Goal: Transaction & Acquisition: Subscribe to service/newsletter

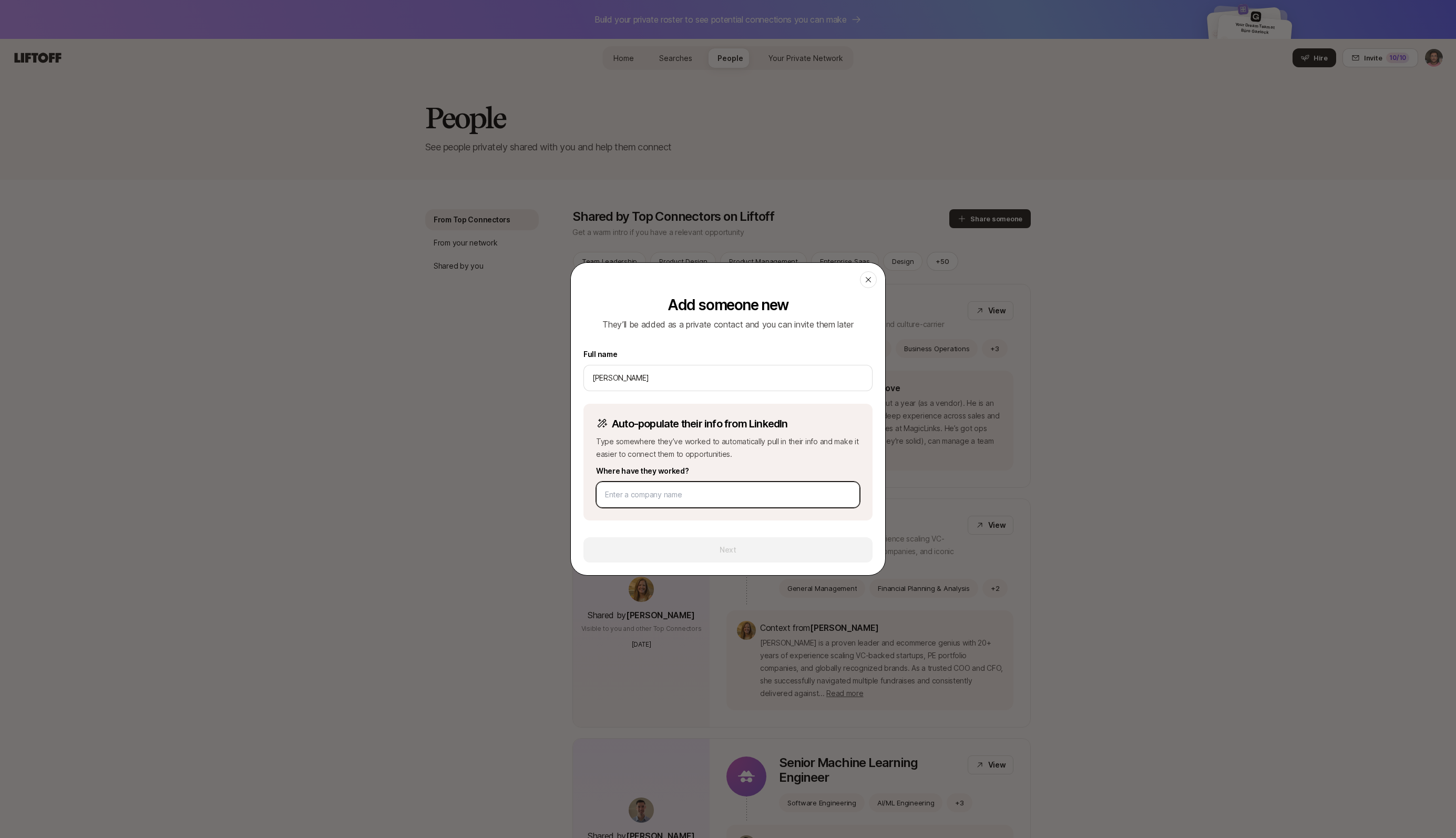
click at [647, 495] on input at bounding box center [728, 494] width 246 height 13
paste input "[URL][DOMAIN_NAME]"
type input "[URL][DOMAIN_NAME]"
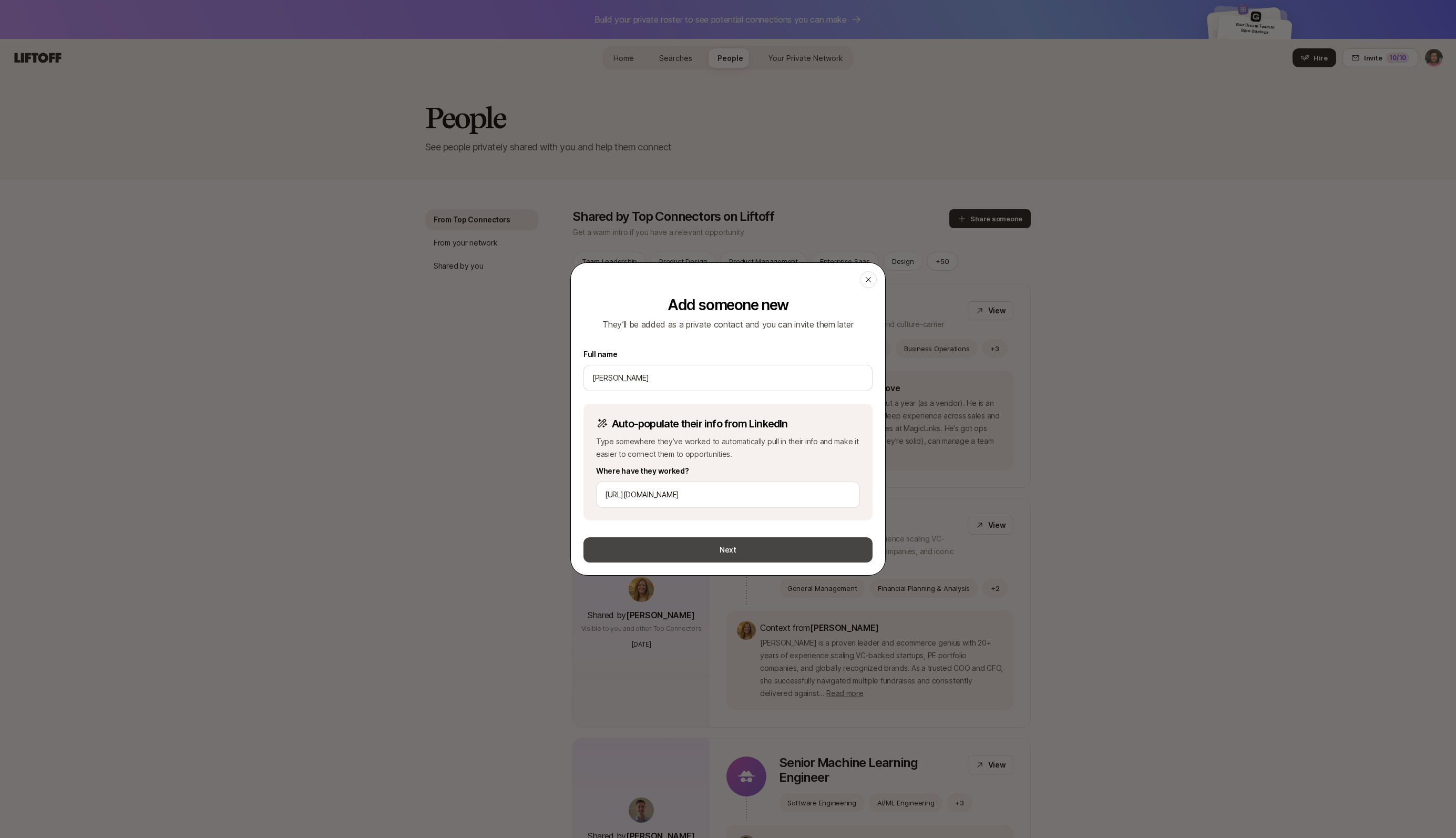
click at [731, 551] on button "Next" at bounding box center [728, 549] width 289 height 25
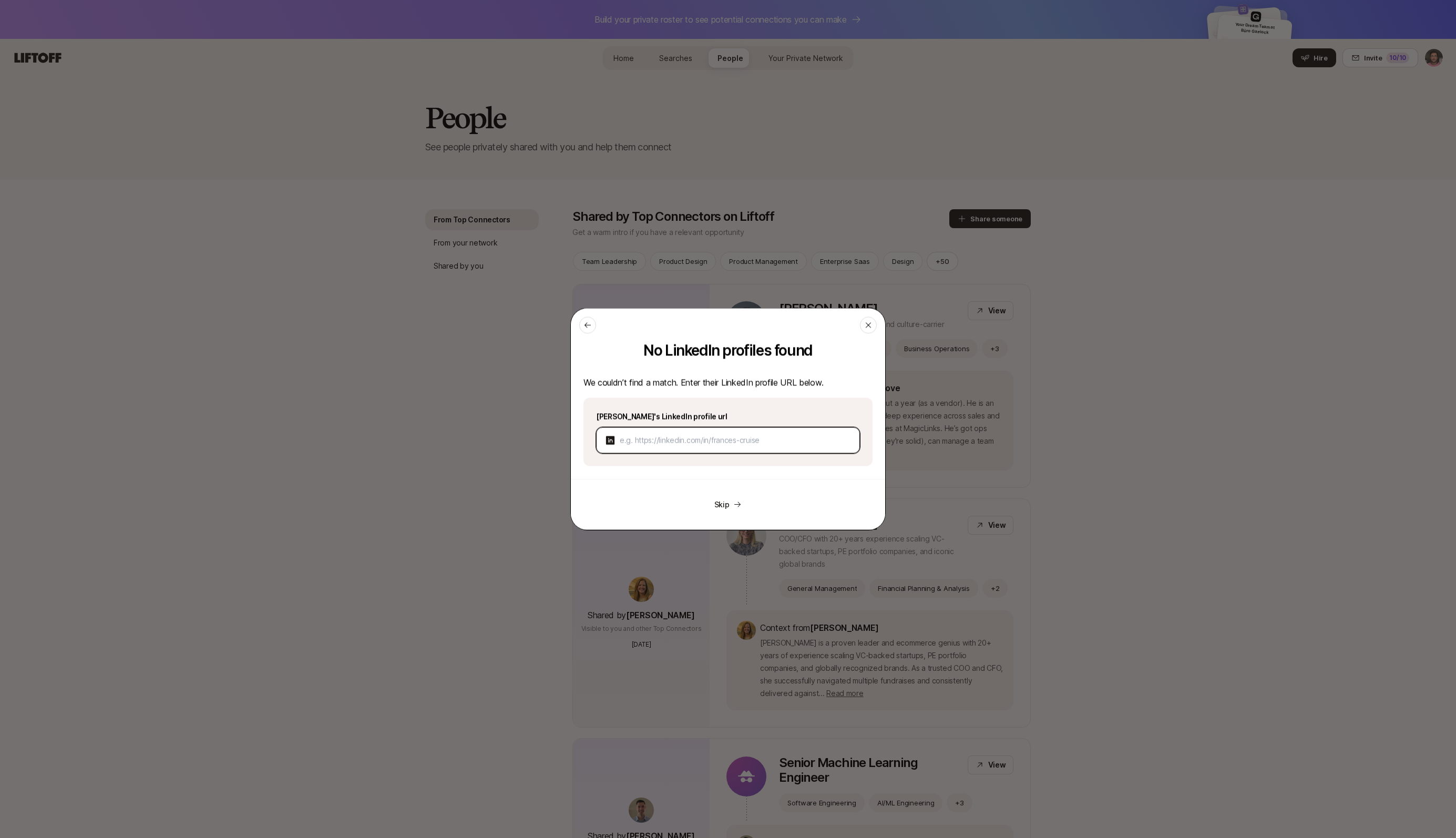
click at [674, 442] on input at bounding box center [735, 440] width 231 height 13
paste input "[URL][DOMAIN_NAME]"
type input "[URL][DOMAIN_NAME]"
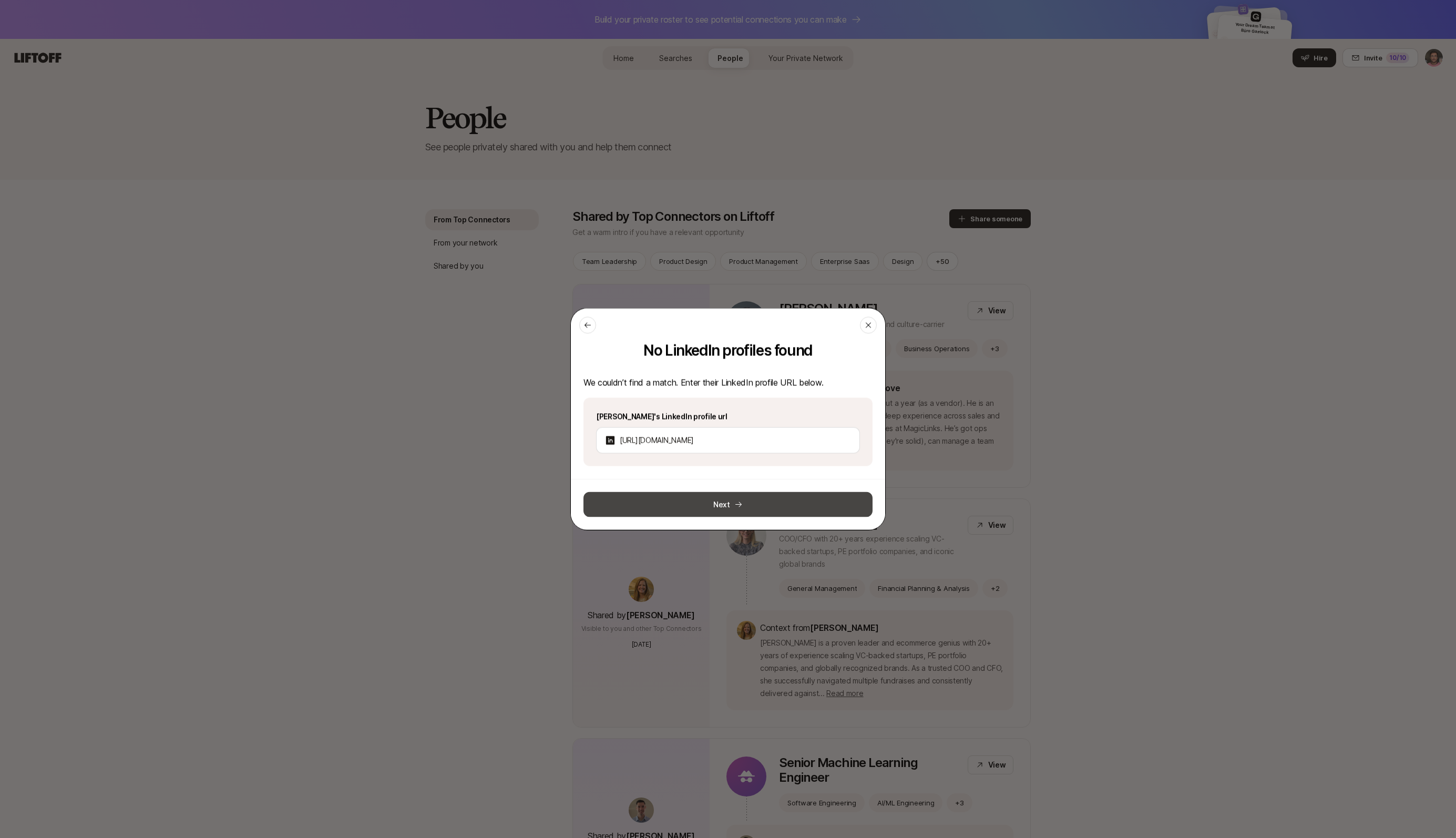
click at [728, 502] on button "Next" at bounding box center [728, 505] width 289 height 25
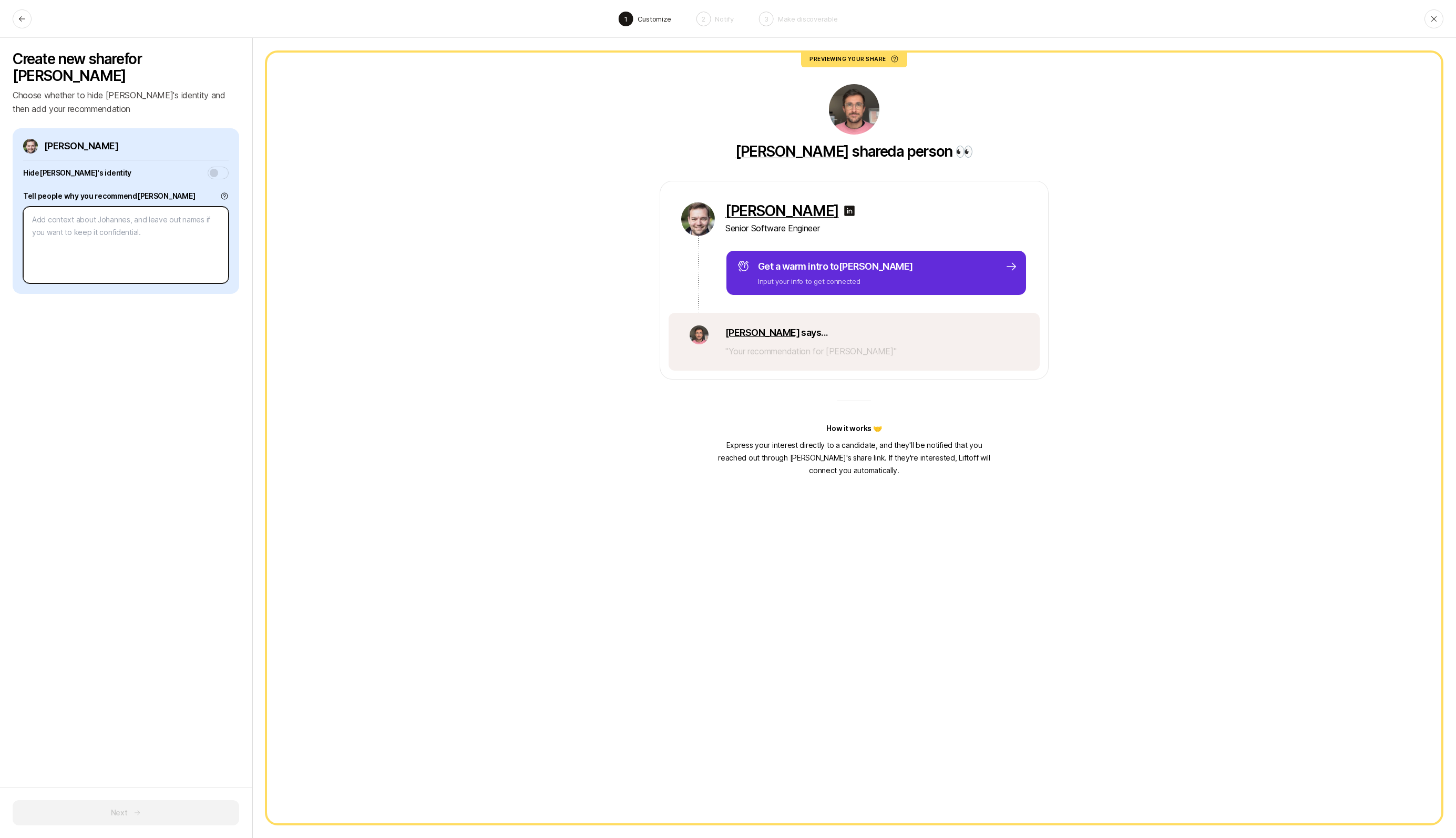
click at [102, 212] on textarea at bounding box center [126, 244] width 206 height 77
click at [761, 352] on p "" Your recommendation for [PERSON_NAME] "" at bounding box center [811, 351] width 171 height 13
click at [49, 215] on textarea at bounding box center [126, 244] width 206 height 77
paste textarea "I’ve worked with [PERSON_NAME] on several product ideas over the years and he’s…"
type textarea "x"
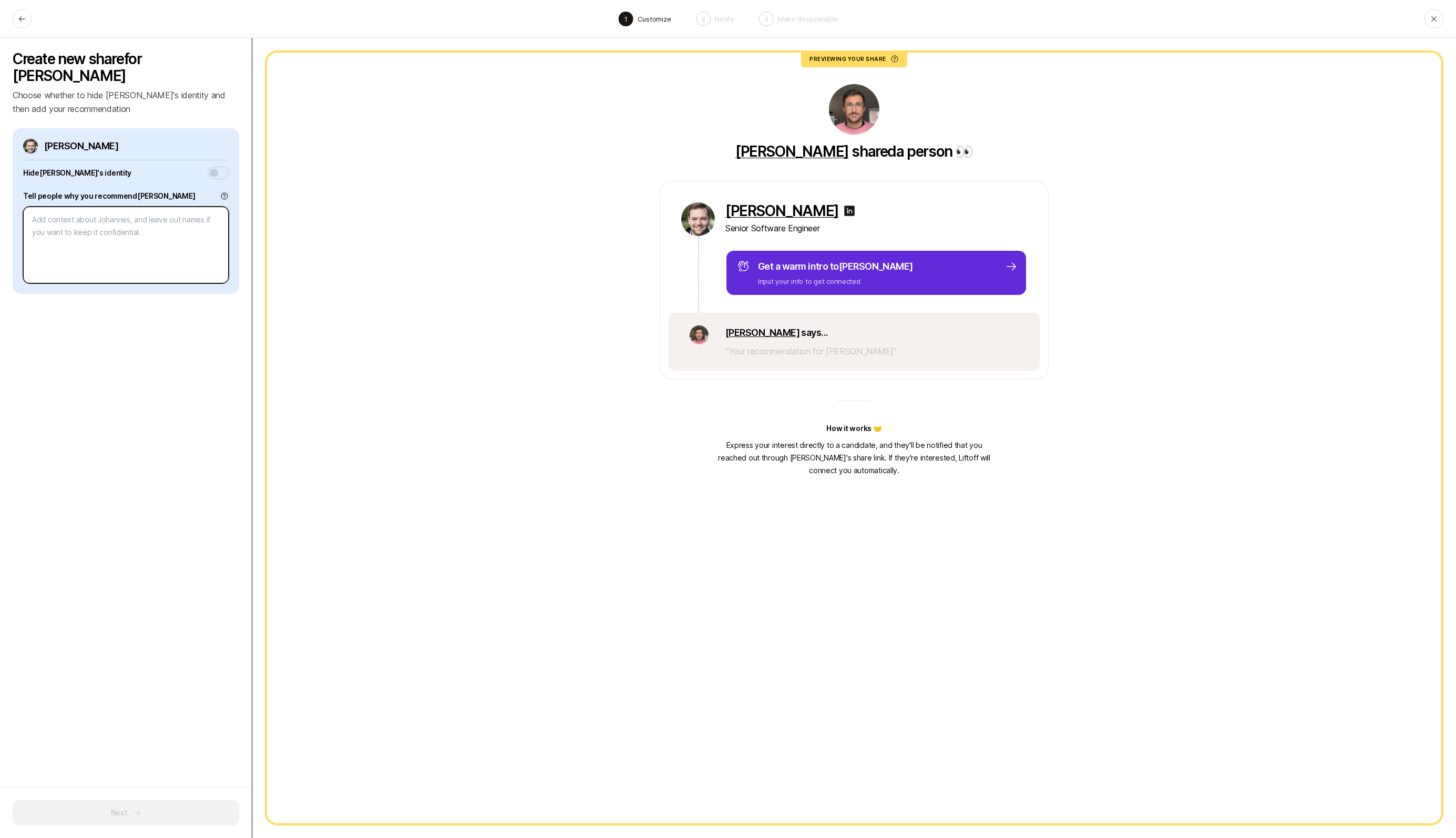
type textarea "I’ve worked with [PERSON_NAME] on several product ideas over the years and he’s…"
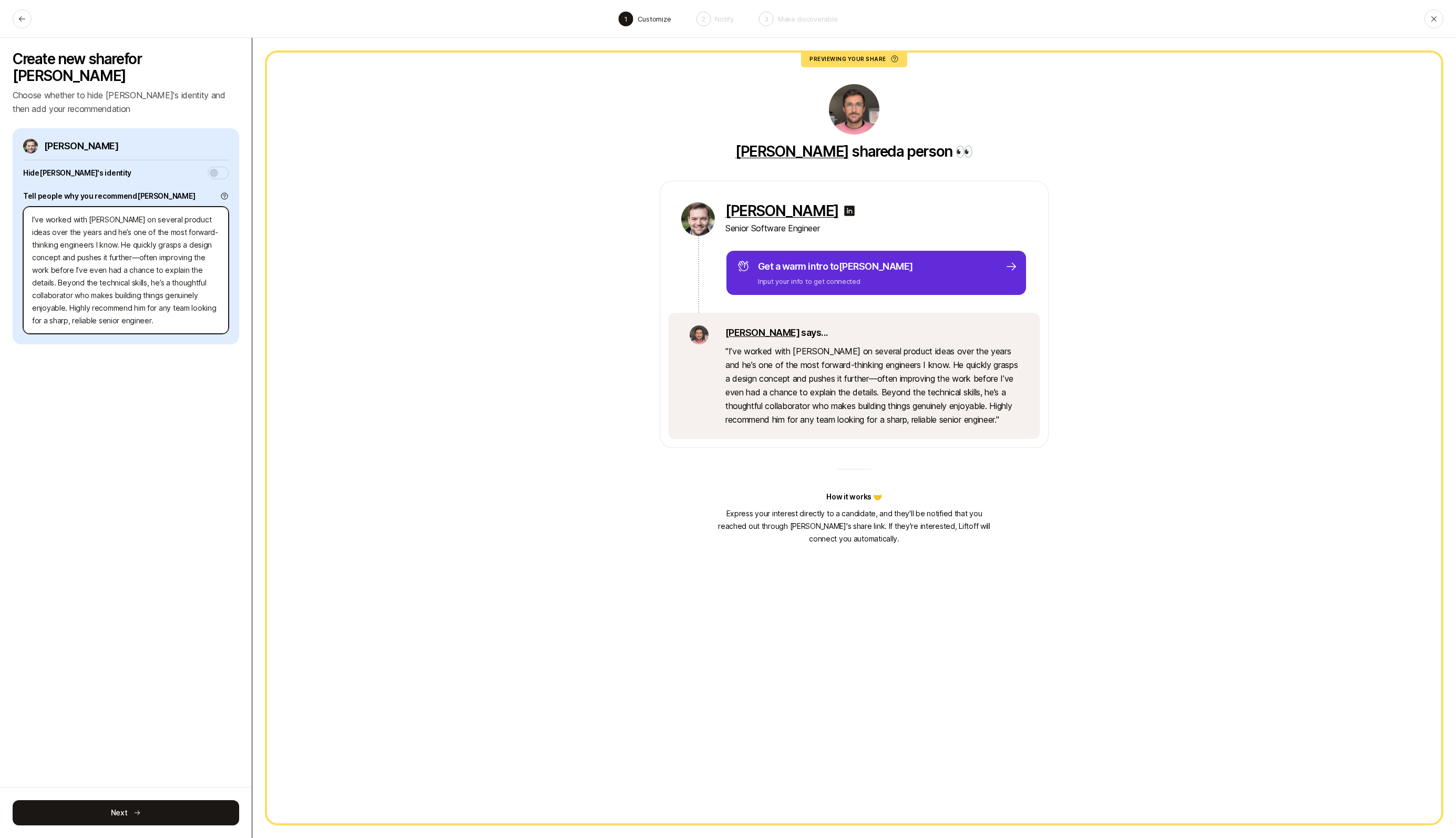
click at [138, 241] on textarea "I’ve worked with [PERSON_NAME] on several product ideas over the years and he’s…" at bounding box center [126, 270] width 206 height 127
type textarea "x"
type textarea "I’ve worked with [PERSON_NAME] on several product ideas over the years and he’s…"
type textarea "x"
type textarea "I’ve worked with [PERSON_NAME] on several product ideas over the years and he’s…"
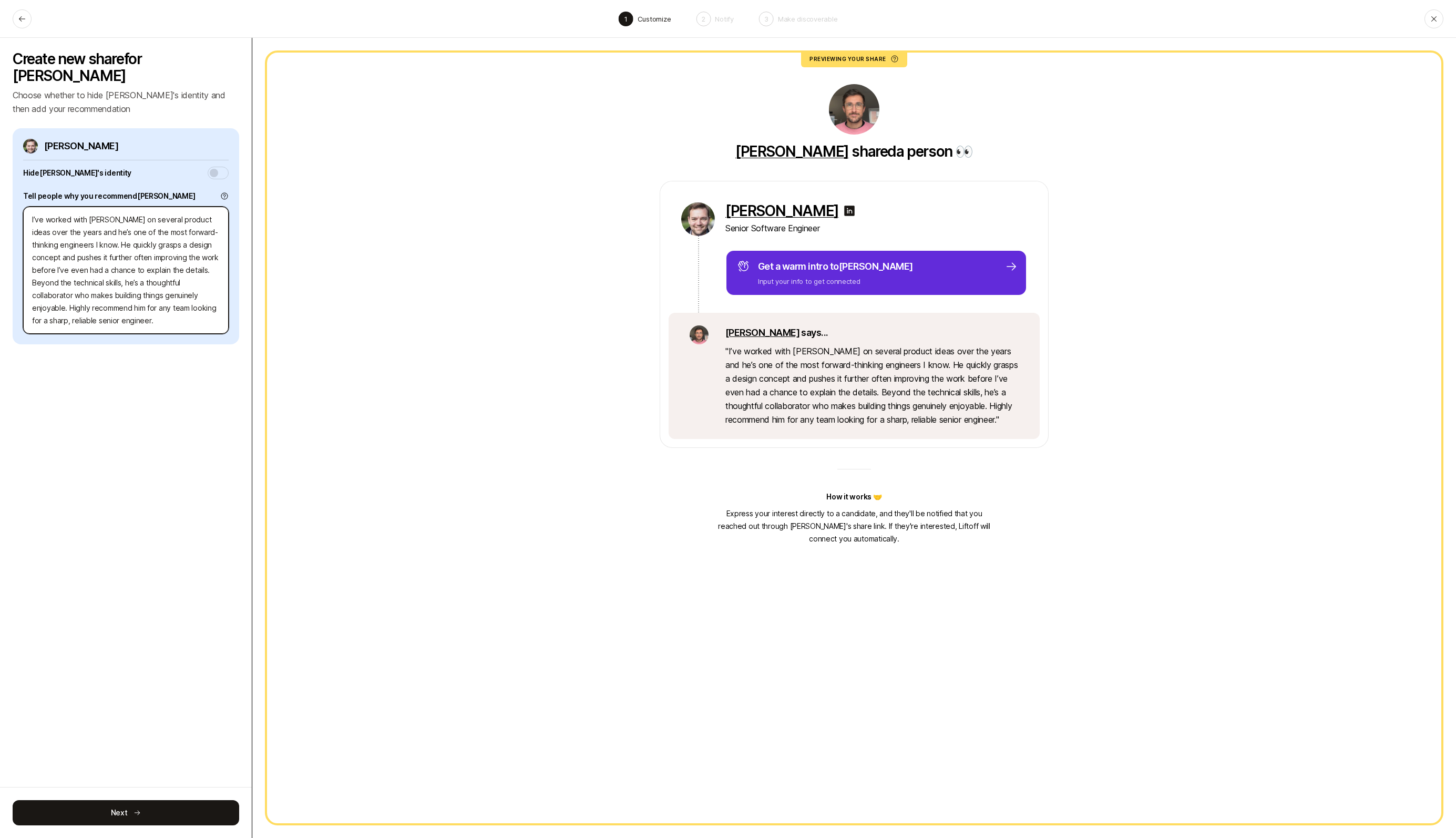
type textarea "x"
type textarea "I’ve worked with [PERSON_NAME] on several product ideas over the years and he’s…"
click at [203, 254] on textarea "I’ve worked with [PERSON_NAME] on several product ideas over the years and he’s…" at bounding box center [126, 270] width 206 height 127
type textarea "x"
type textarea "I’ve worked with [PERSON_NAME] on several product ideas over the years and he’s…"
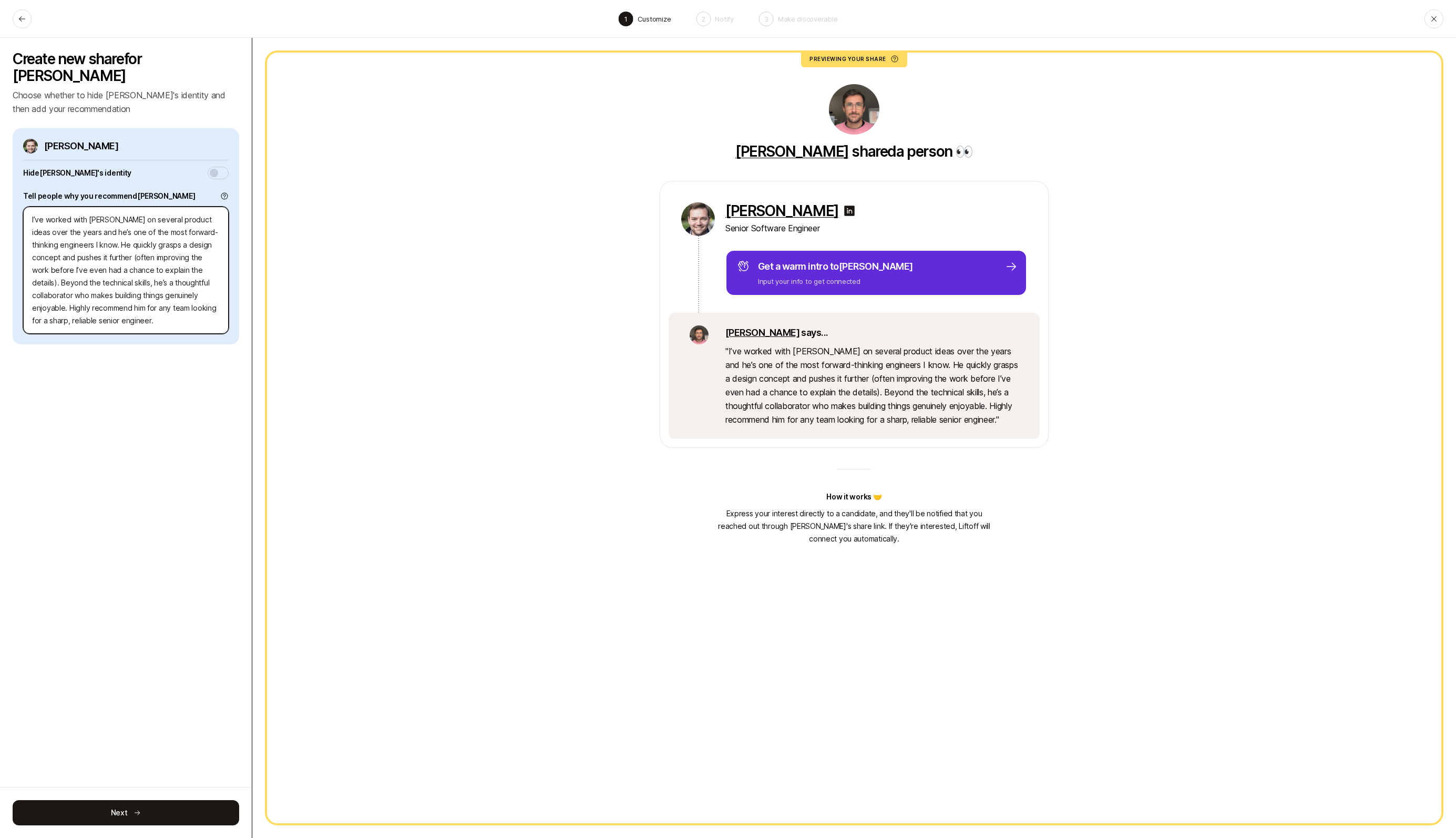
click at [154, 304] on textarea "I’ve worked with [PERSON_NAME] on several product ideas over the years and he’s…" at bounding box center [126, 270] width 206 height 127
click at [99, 305] on textarea "I’ve worked with [PERSON_NAME] on several product ideas over the years and he’s…" at bounding box center [126, 270] width 206 height 127
type textarea "x"
type textarea "I’ve worked with [PERSON_NAME] on several product ideas over the years and he’s…"
type textarea "x"
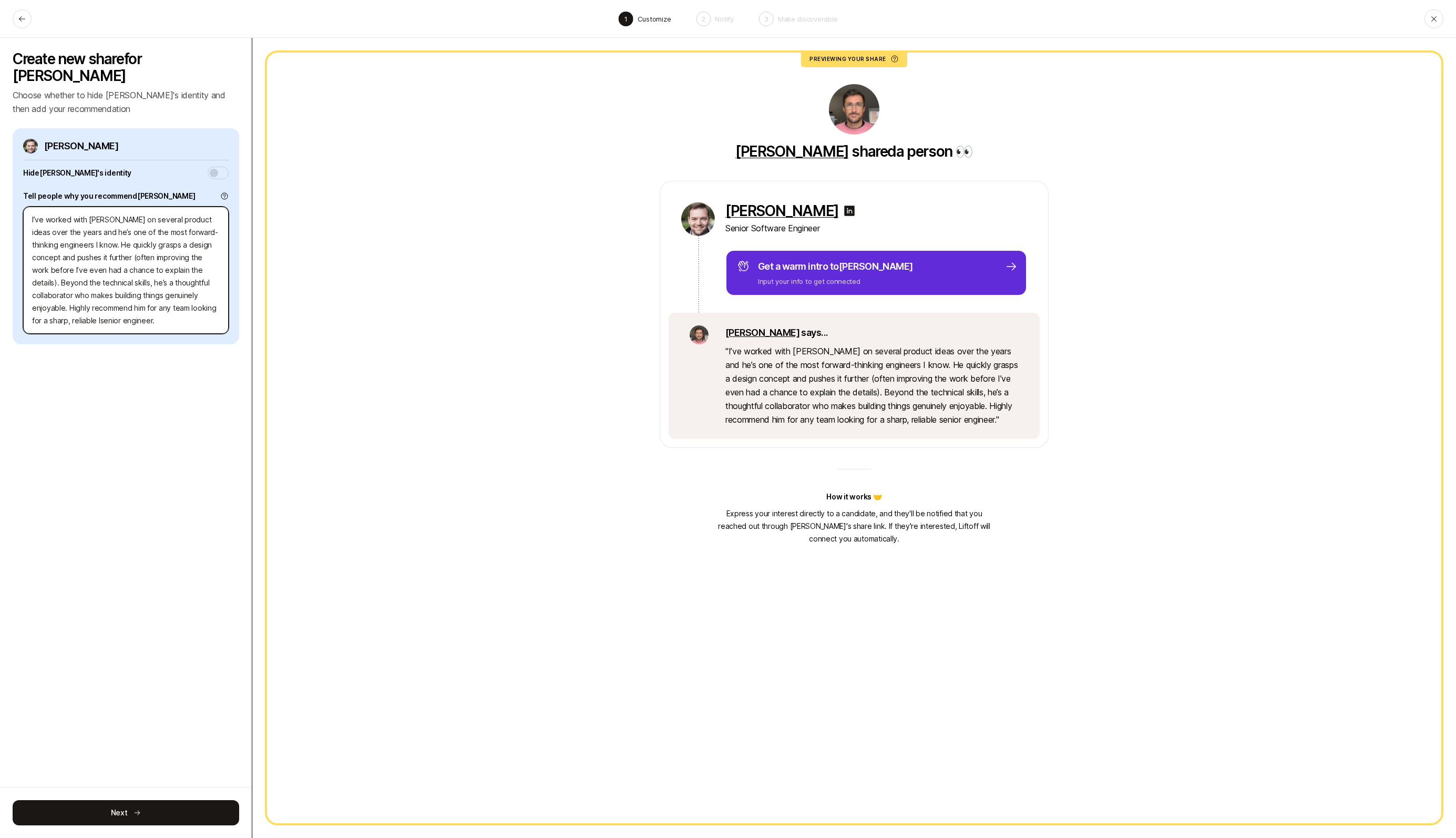
type textarea "I’ve worked with [PERSON_NAME] on several product ideas over the years and he’s…"
type textarea "x"
type textarea "I’ve worked with [PERSON_NAME] on several product ideas over the years and he’s…"
type textarea "x"
type textarea "I’ve worked with [PERSON_NAME] on several product ideas over the years and he’s…"
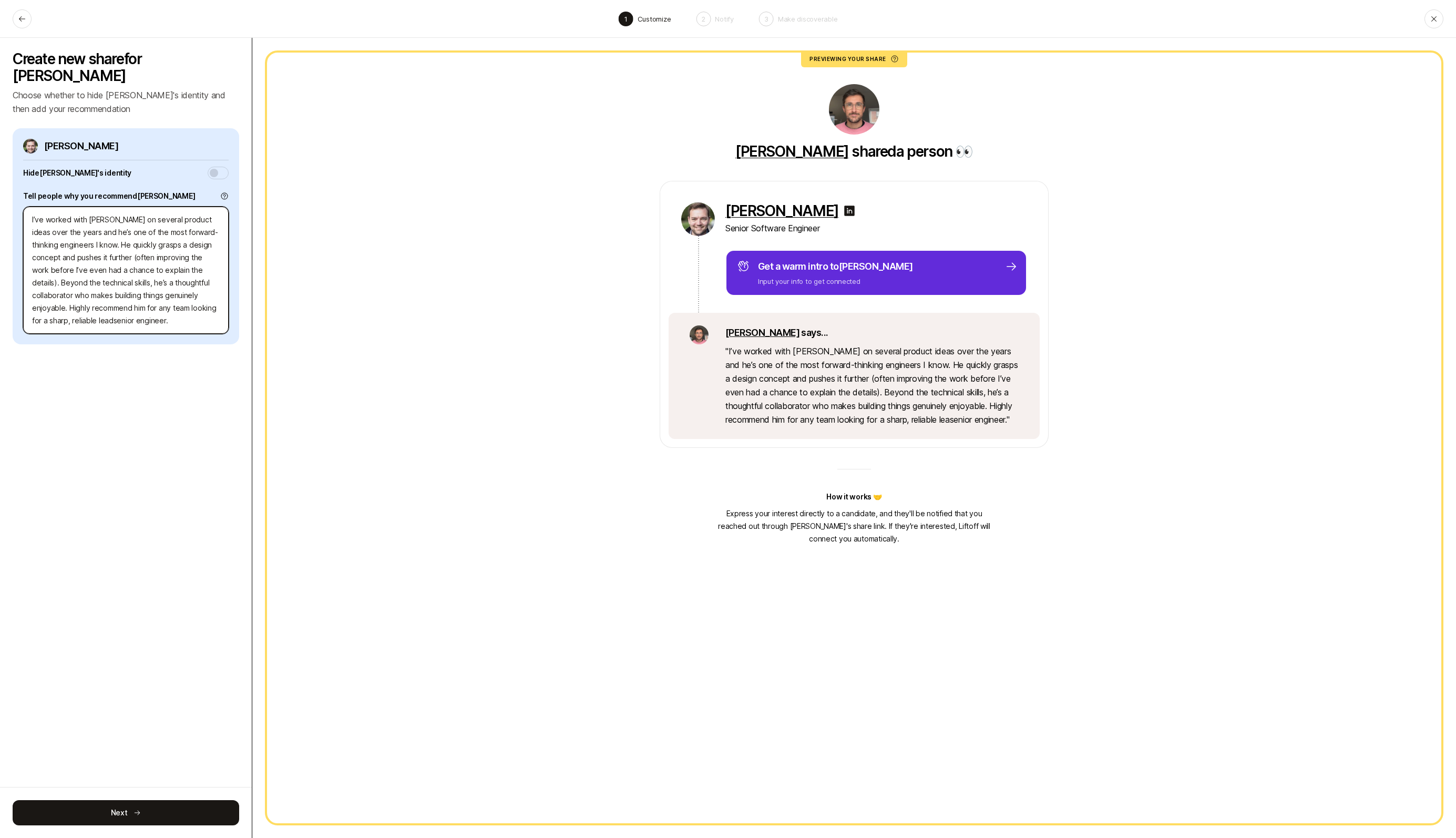
type textarea "x"
type textarea "I’ve worked with [PERSON_NAME] on several product ideas over the years and he’s…"
type textarea "x"
type textarea "I’ve worked with [PERSON_NAME] on several product ideas over the years and he’s…"
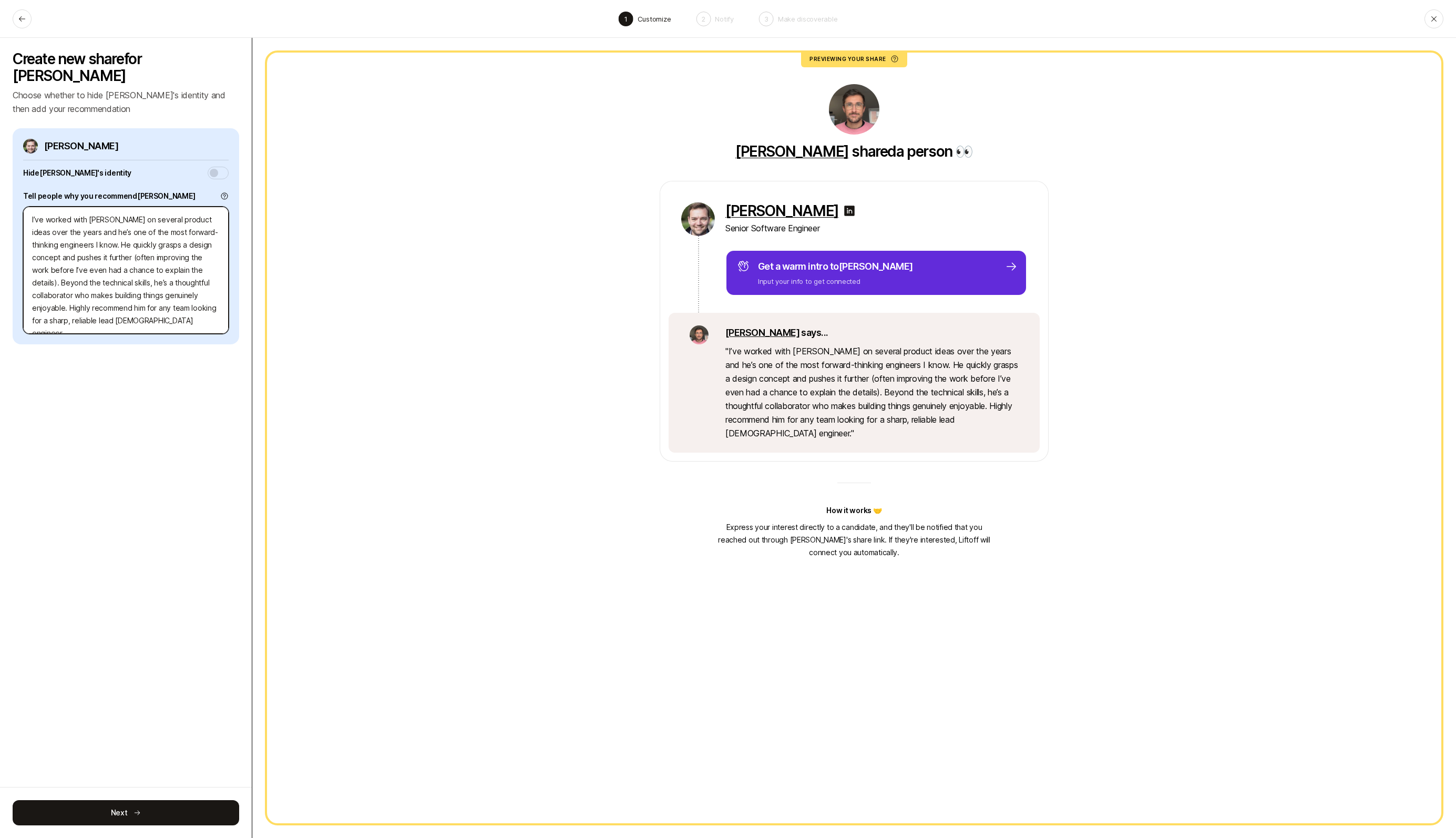
type textarea "x"
type textarea "I’ve worked with [PERSON_NAME] on several product ideas over the years and he’s…"
type textarea "x"
type textarea "I’ve worked with [PERSON_NAME] on several product ideas over the years and he’s…"
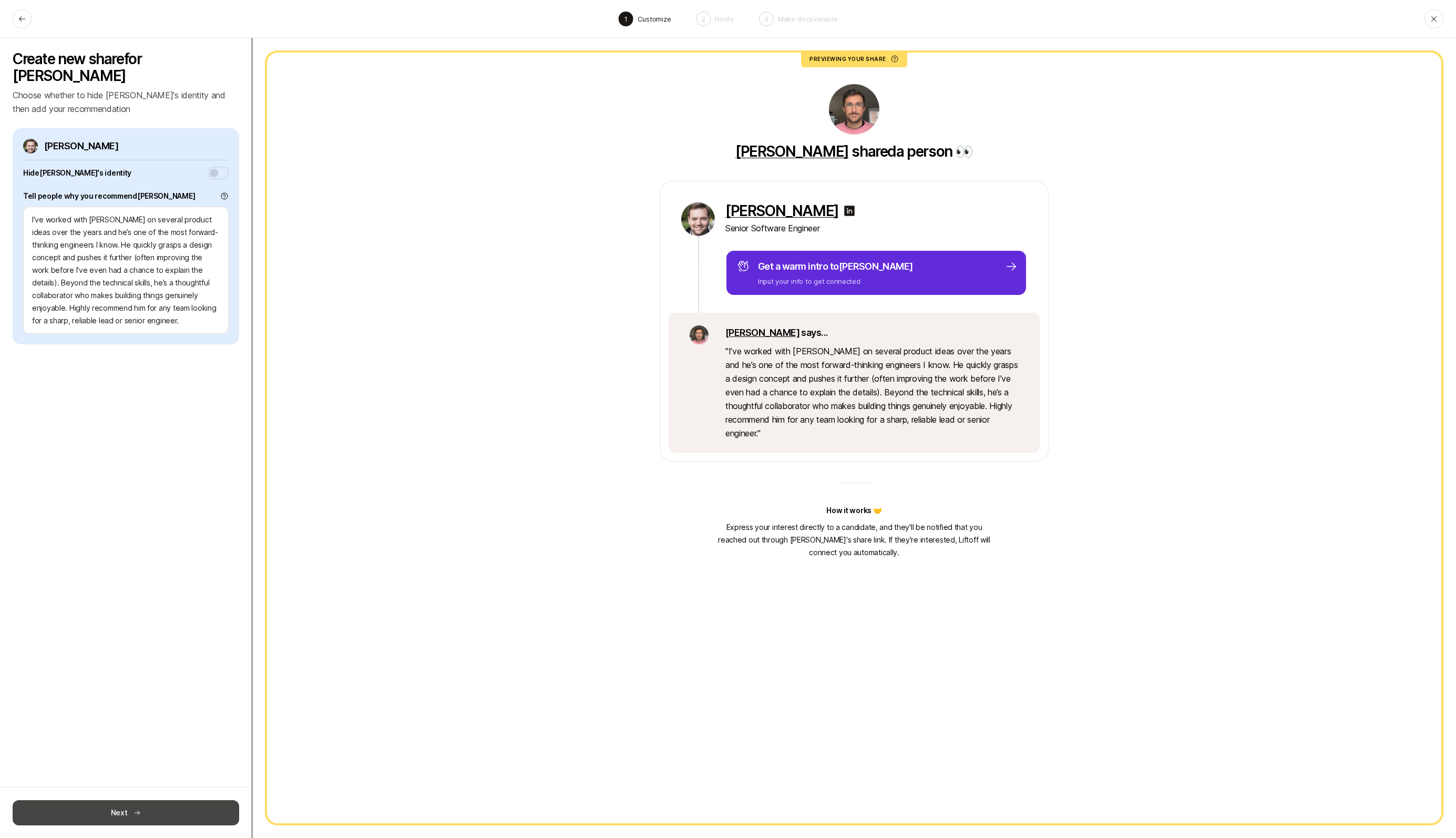
click at [126, 810] on button "Next" at bounding box center [126, 813] width 227 height 25
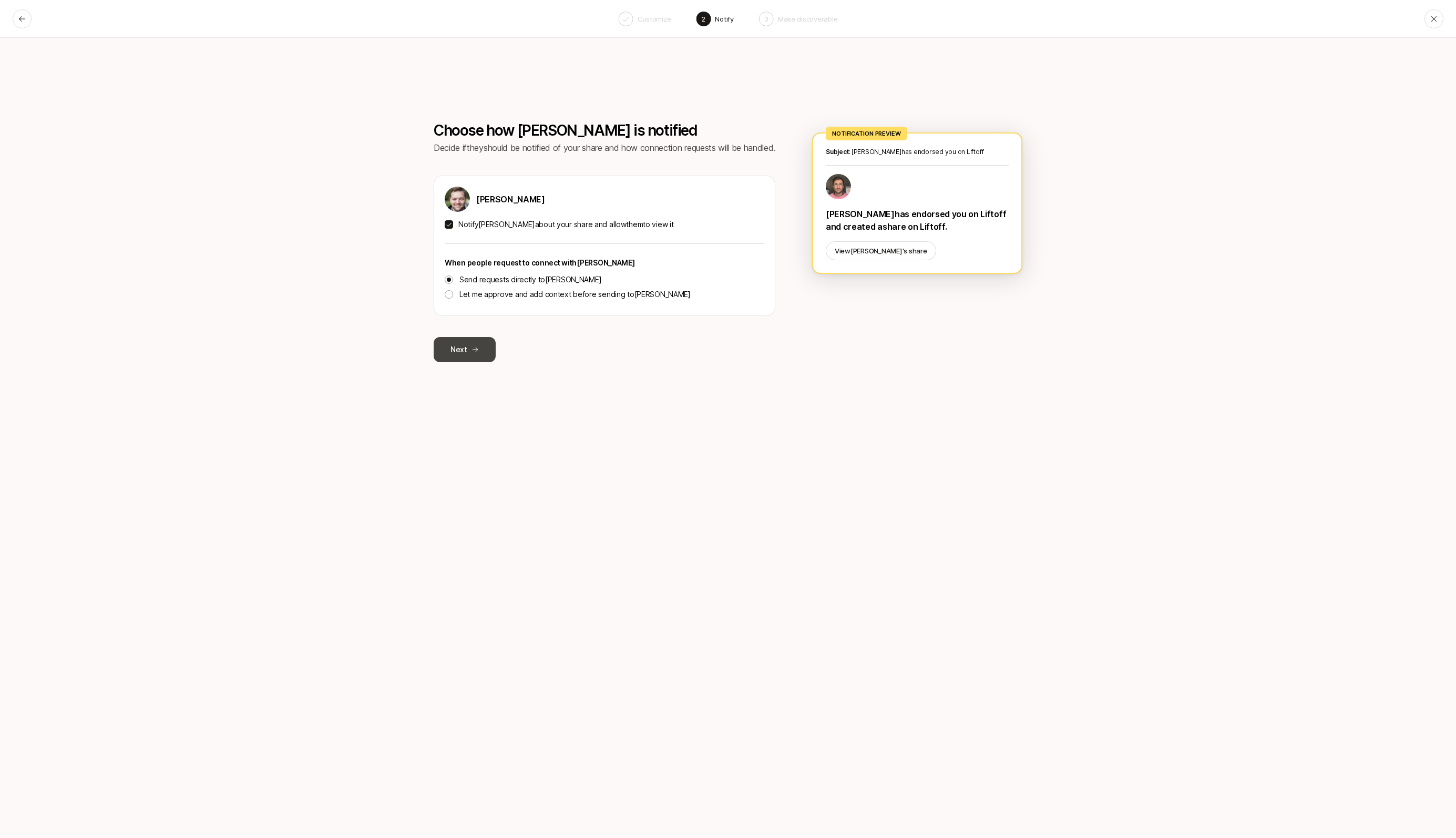
click at [469, 350] on button "Next" at bounding box center [464, 350] width 62 height 25
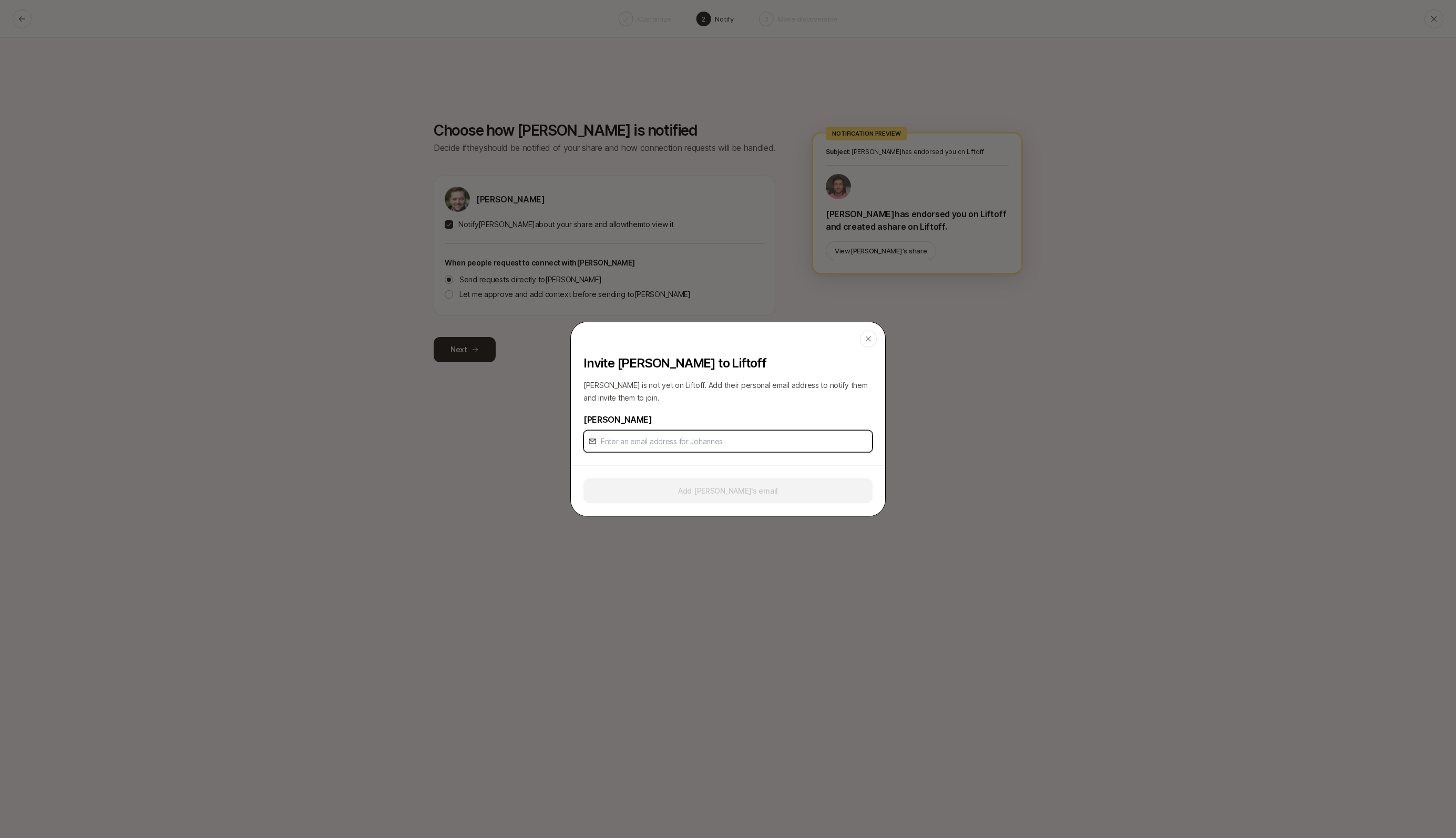
click at [640, 443] on input "email" at bounding box center [734, 441] width 267 height 13
click at [675, 443] on input "email" at bounding box center [734, 441] width 267 height 13
paste input "[PERSON_NAME][EMAIL_ADDRESS][DOMAIN_NAME]"
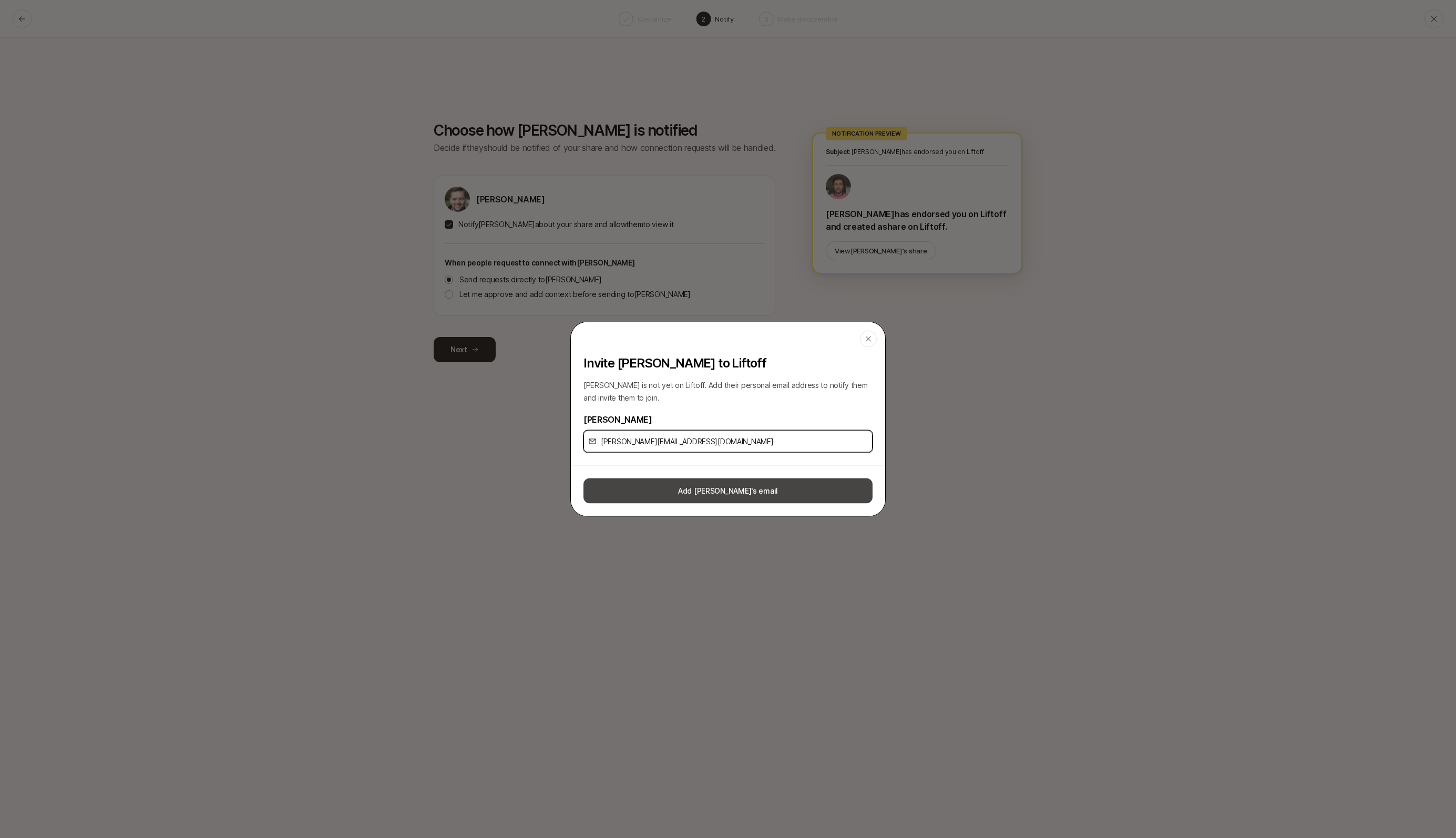
type input "[PERSON_NAME][EMAIL_ADDRESS][DOMAIN_NAME]"
click at [717, 493] on button "Add [PERSON_NAME]'s email" at bounding box center [728, 491] width 289 height 25
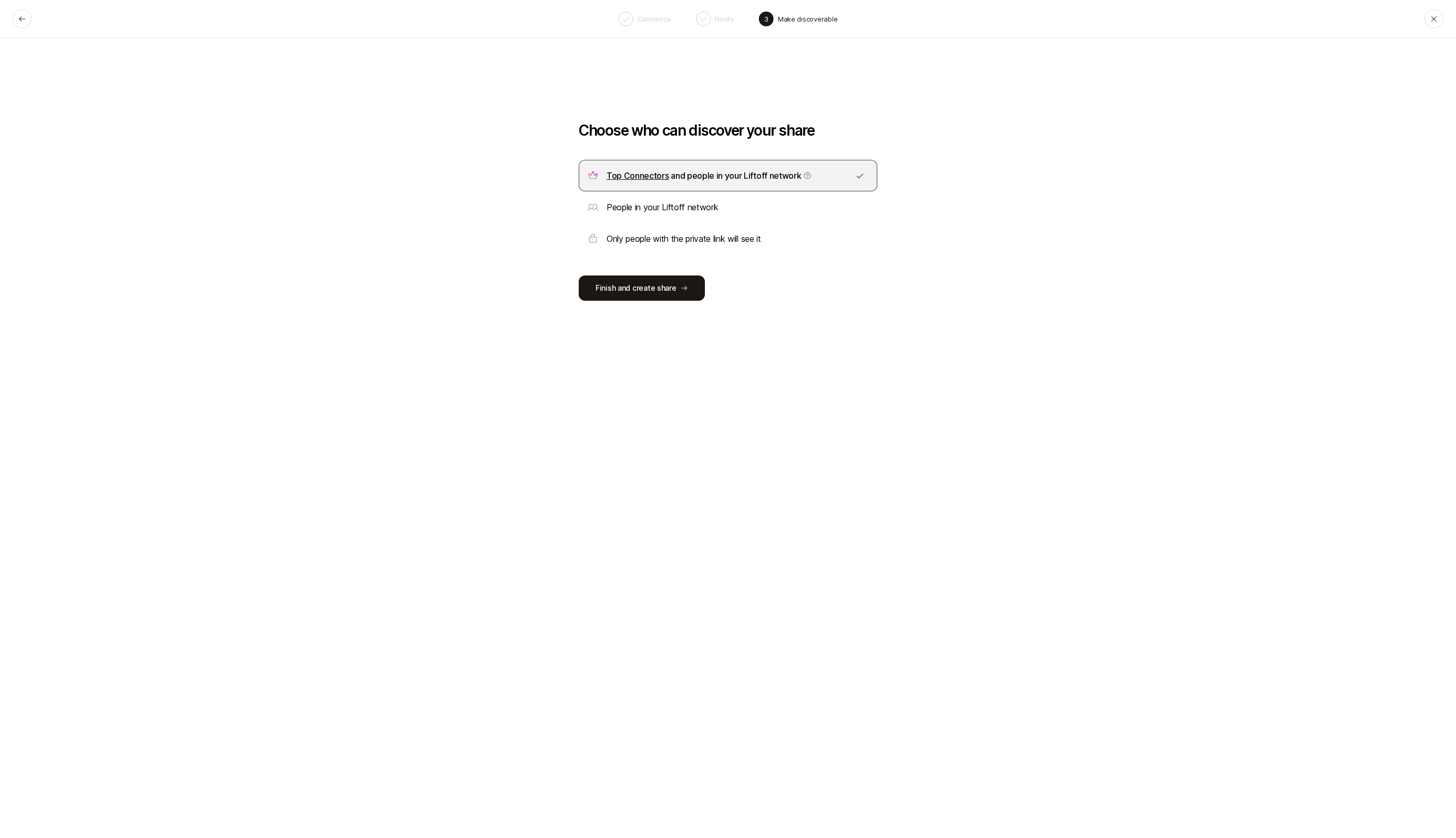
click at [674, 209] on p "People in your Liftoff network" at bounding box center [662, 207] width 111 height 13
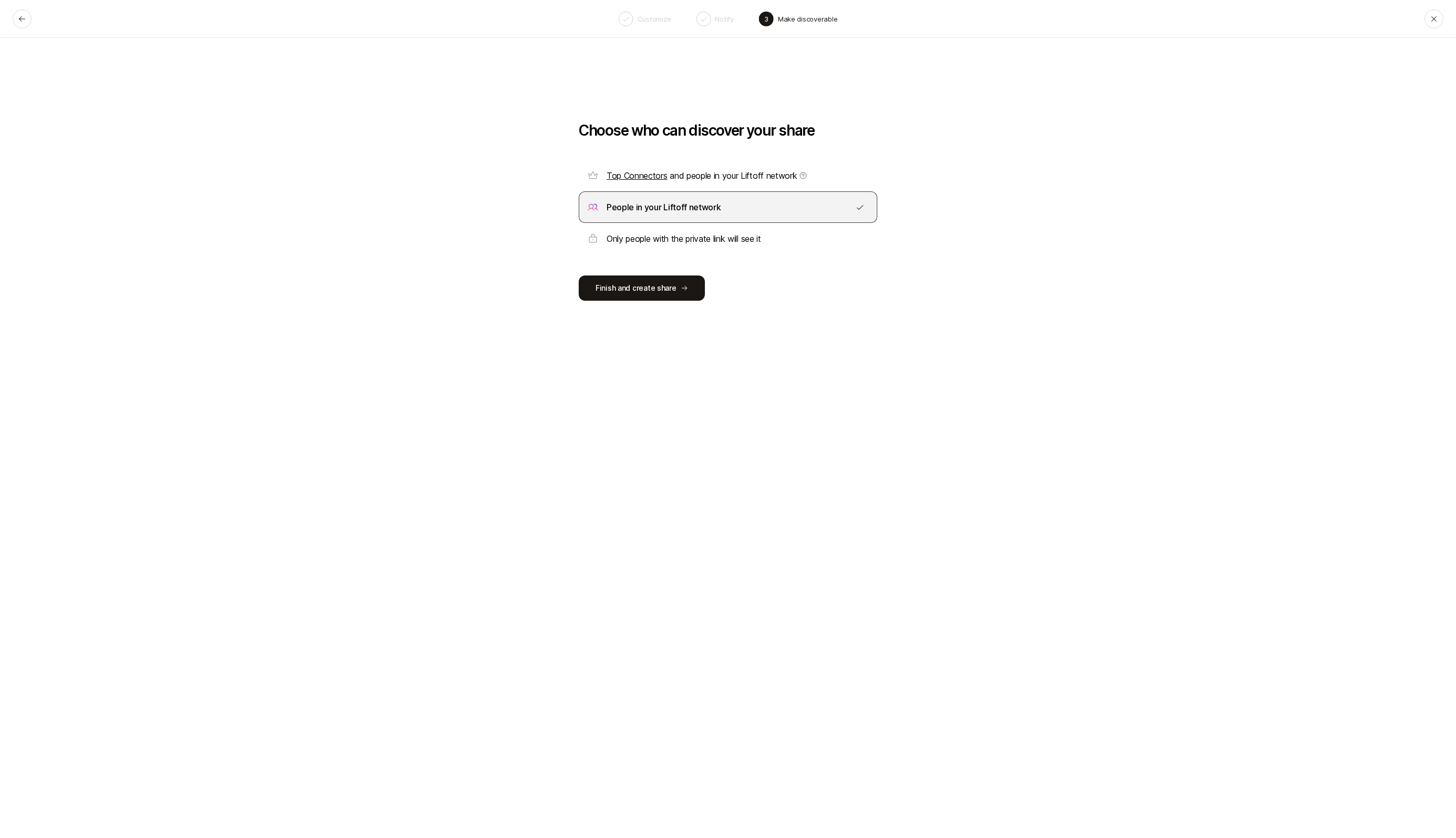
click at [719, 179] on span "Top Connectors and people in your Liftoff network" at bounding box center [707, 176] width 201 height 10
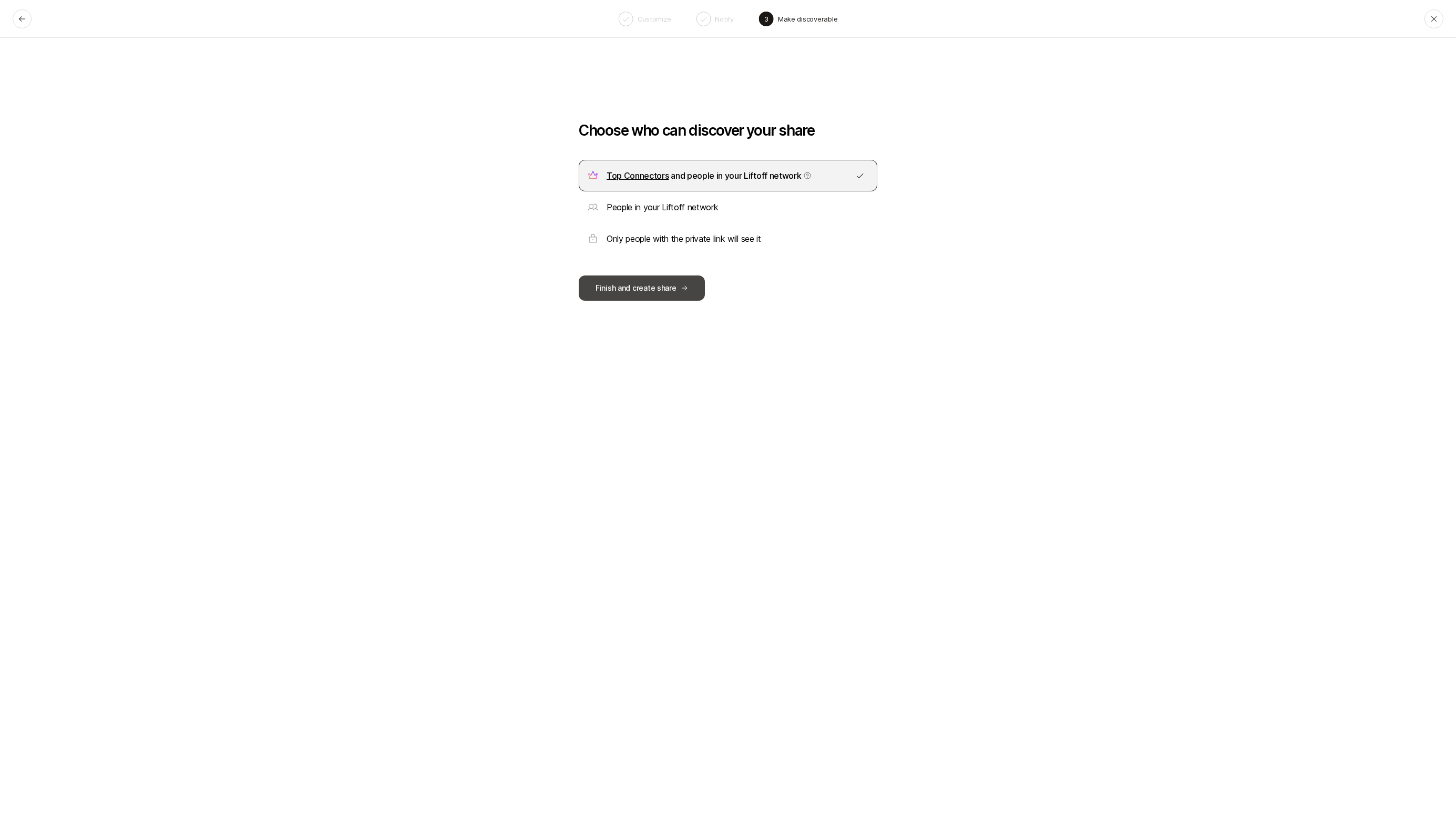
click at [652, 290] on button "Finish and create share" at bounding box center [642, 288] width 126 height 25
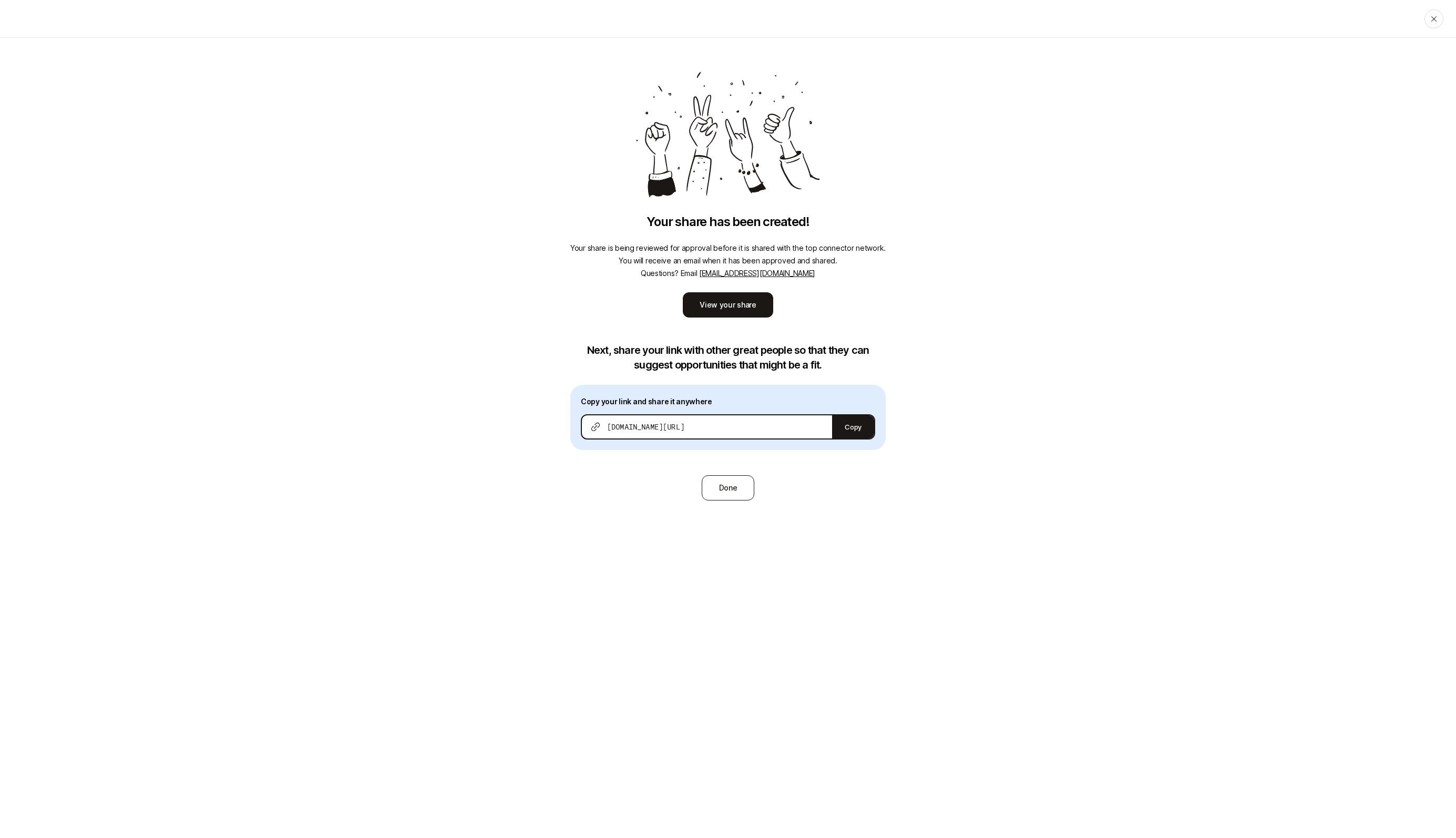
click at [730, 490] on button "Done" at bounding box center [728, 488] width 53 height 25
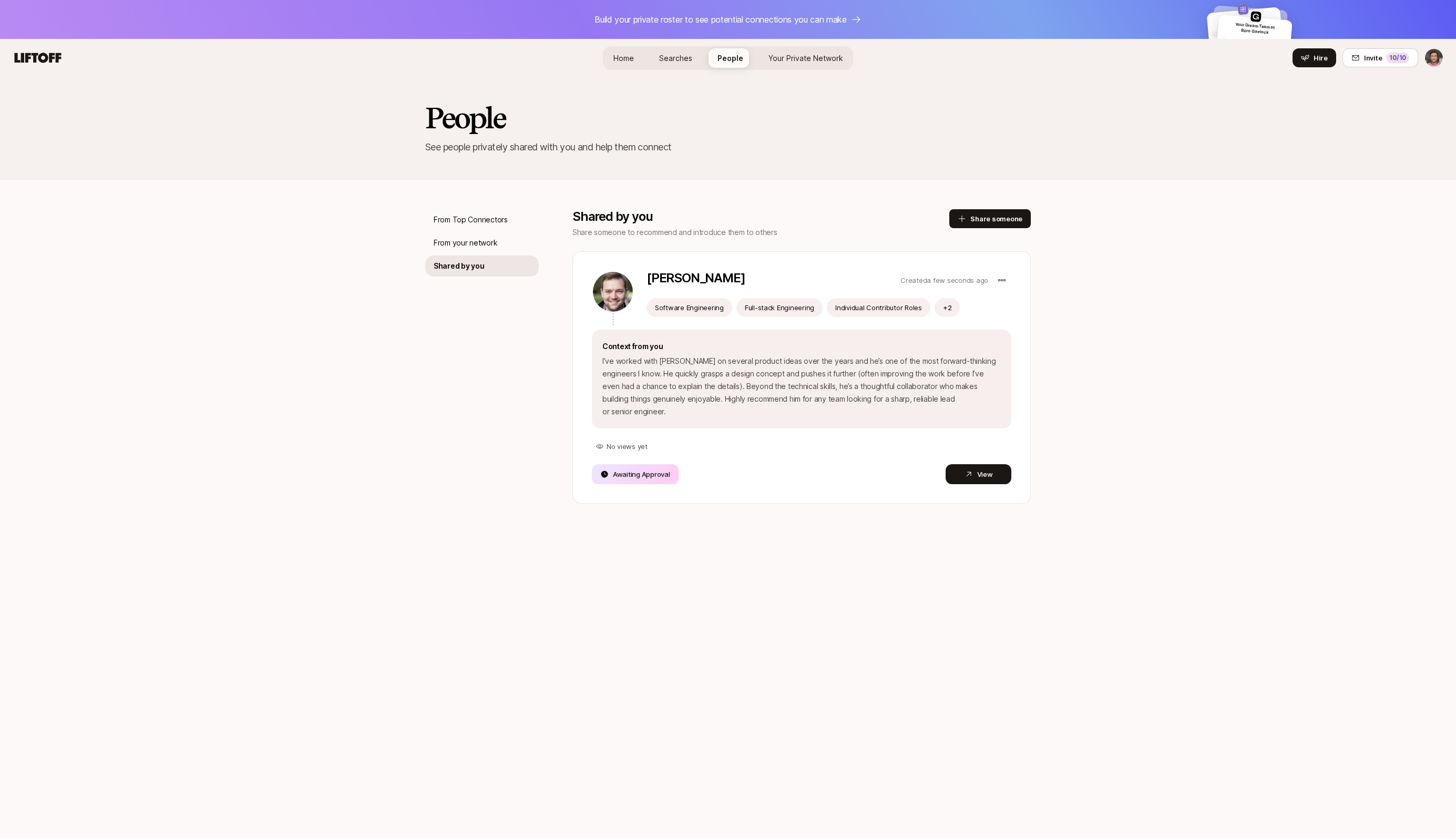
click at [1243, 20] on div "Your Dream Team at Büro [PERSON_NAME] Someone incredible Someone incredible" at bounding box center [1254, 43] width 78 height 58
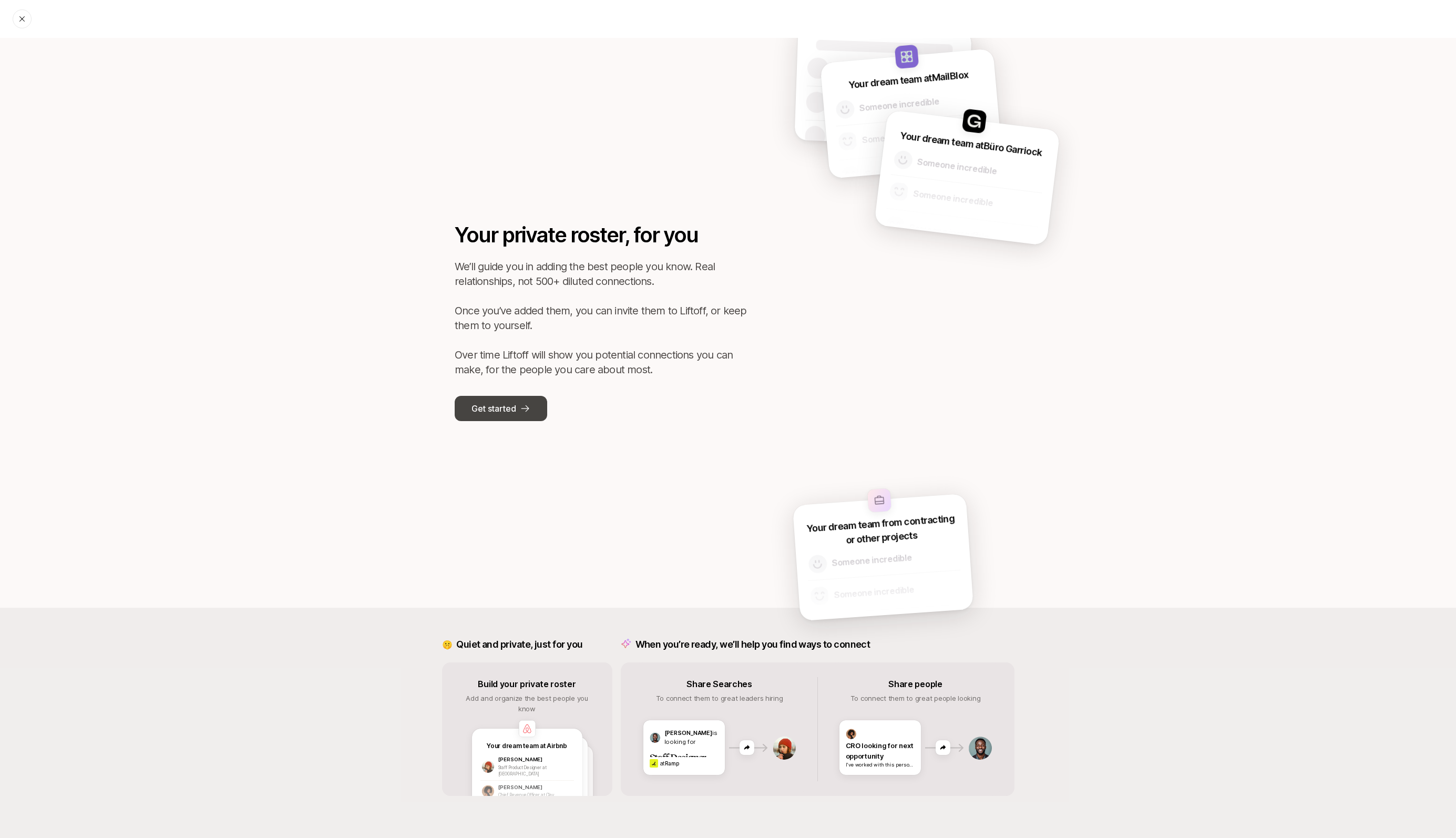
click at [506, 409] on p "Get started" at bounding box center [494, 408] width 44 height 13
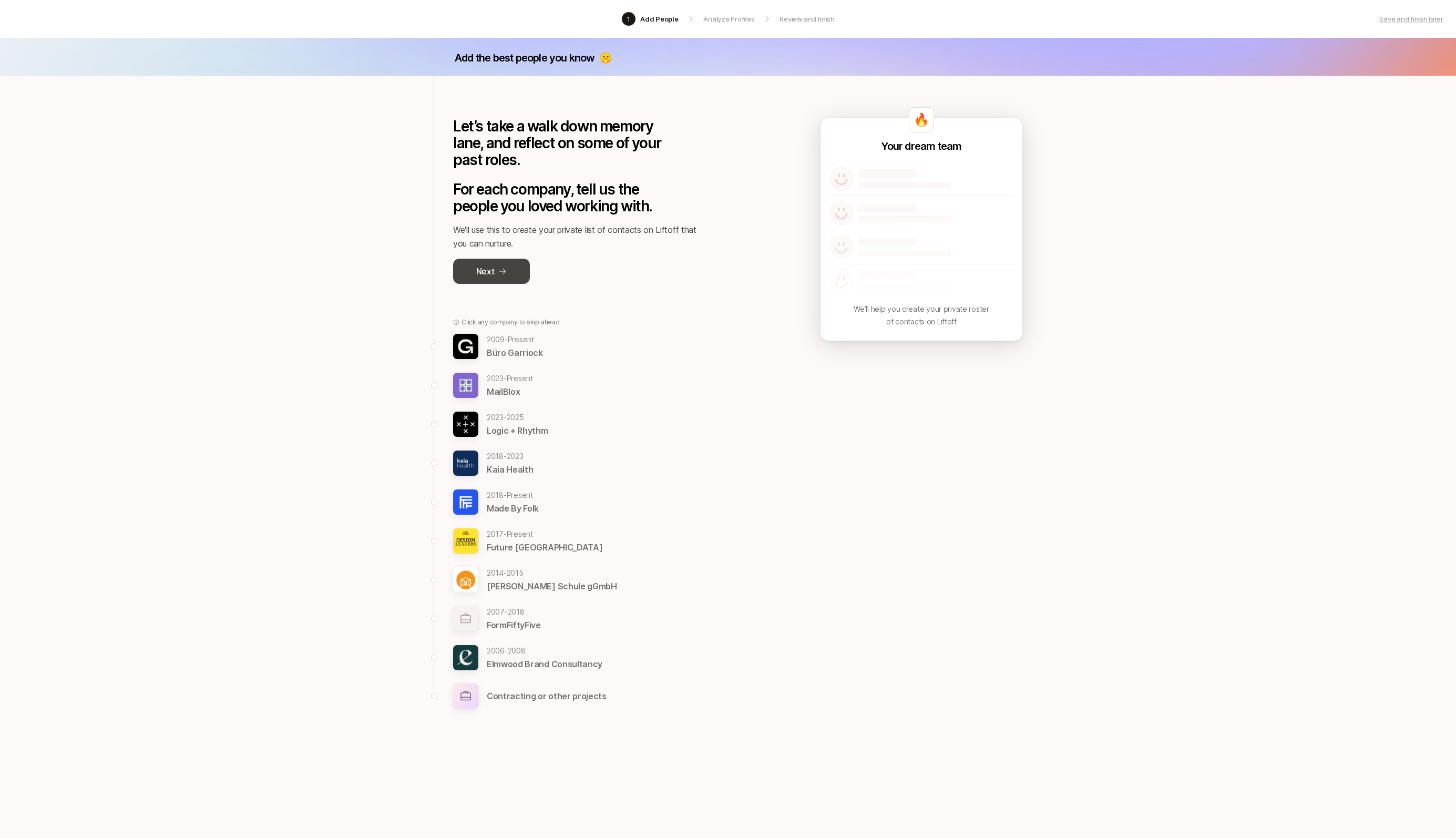
click at [503, 271] on icon at bounding box center [503, 271] width 6 height 5
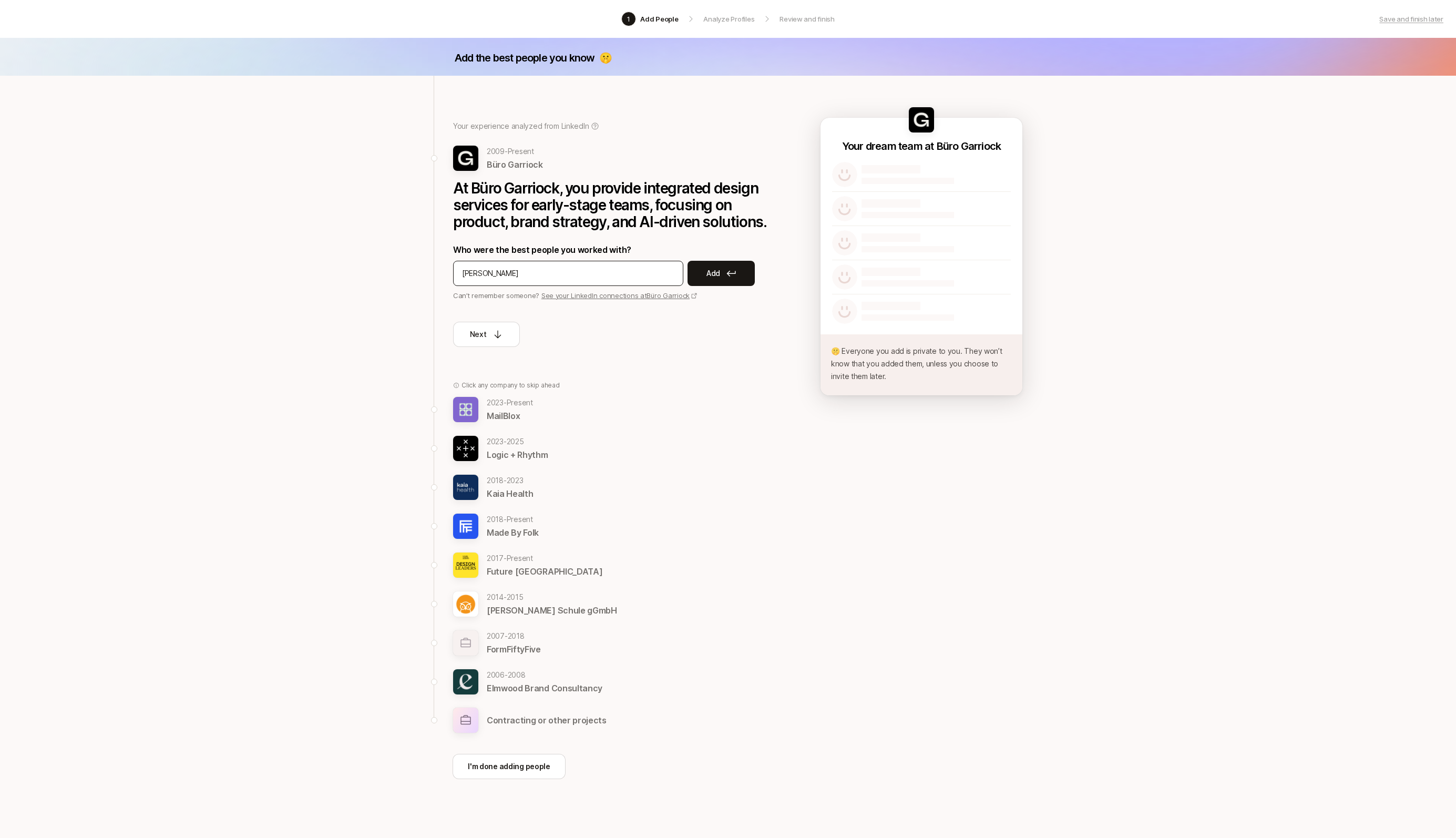
type input "[PERSON_NAME]"
click at [1007, 174] on icon at bounding box center [1007, 175] width 5 height 5
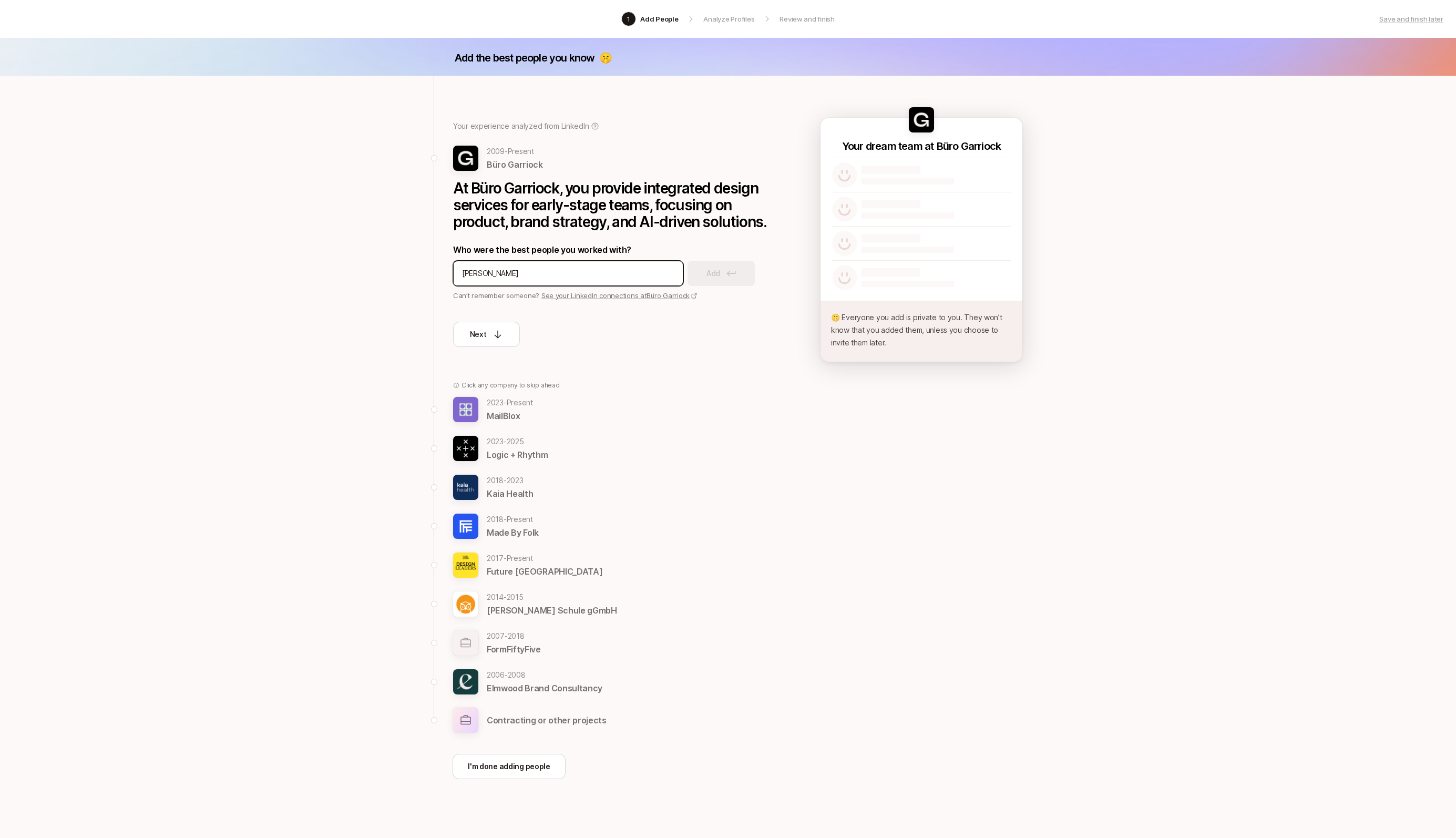
drag, startPoint x: 494, startPoint y: 274, endPoint x: 406, endPoint y: 274, distance: 88.0
click at [406, 274] on div "Add the best people you know 🤫 Your experience analyzed from LinkedIn 2009 - Pr…" at bounding box center [728, 442] width 1456 height 808
click at [1428, 18] on p "Save and finish later" at bounding box center [1412, 19] width 64 height 10
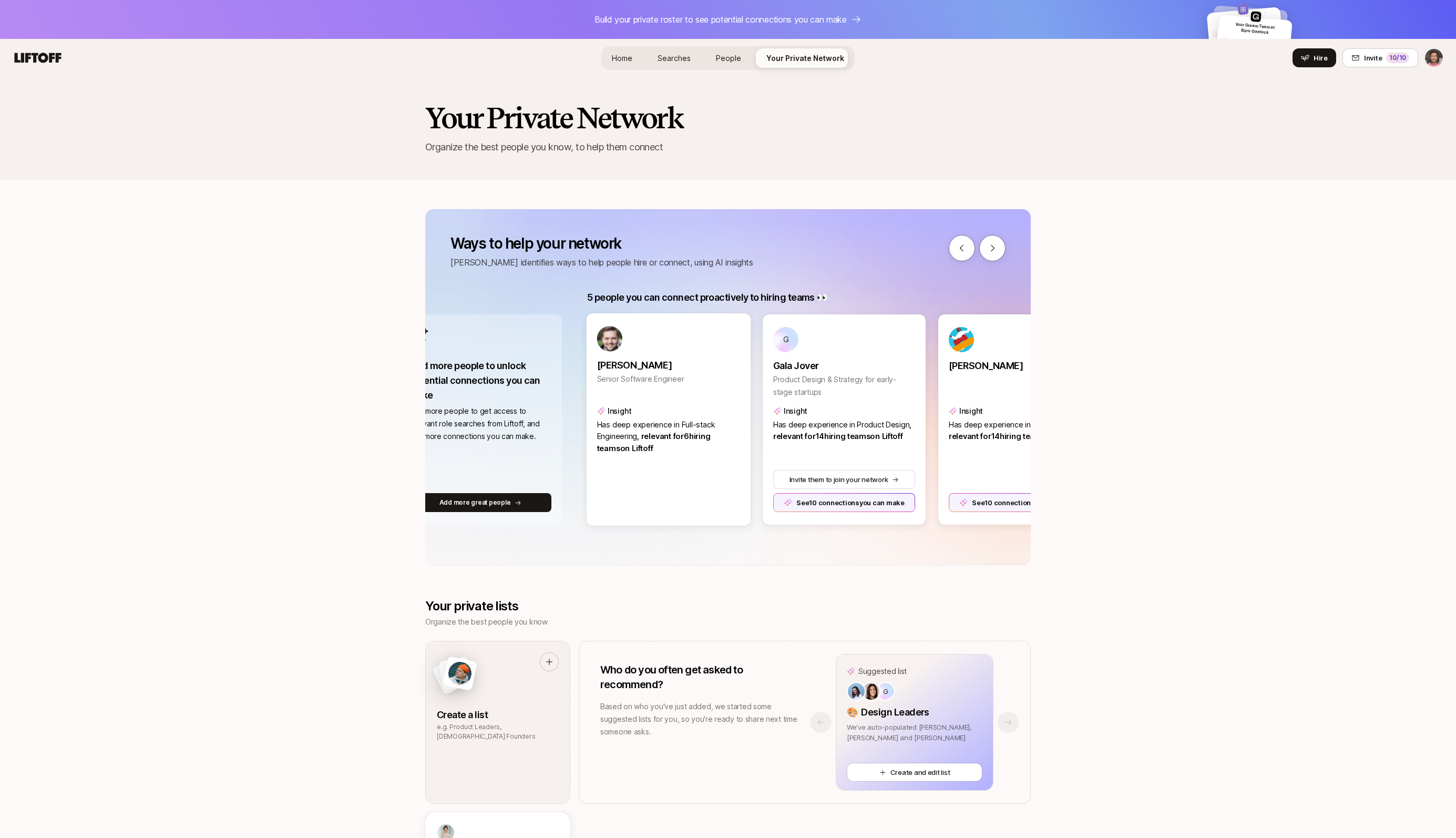
scroll to position [0, 52]
click at [835, 478] on button "Invite them to join your network" at bounding box center [844, 479] width 144 height 19
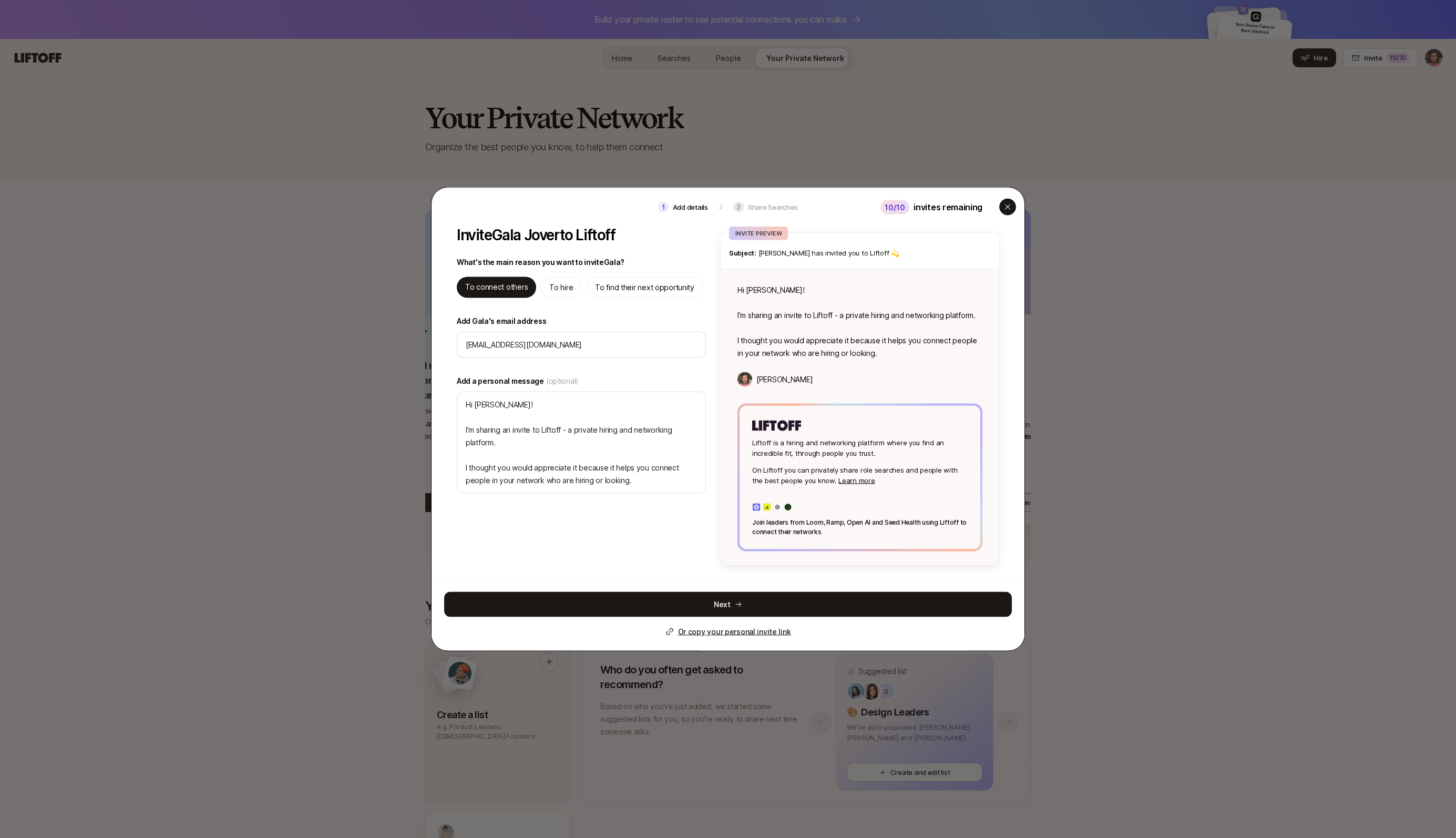
click at [1010, 215] on div "button" at bounding box center [1007, 207] width 16 height 16
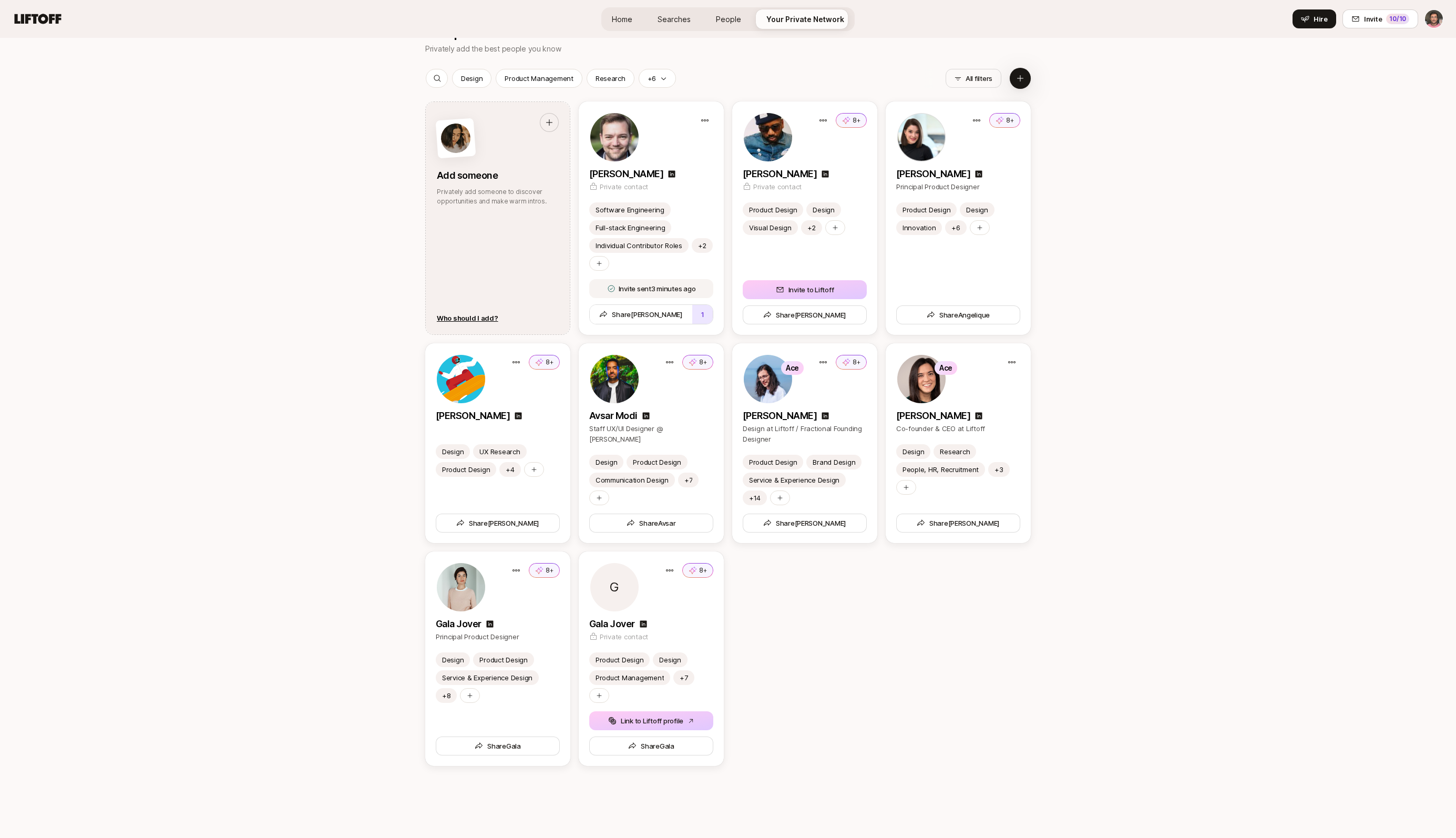
scroll to position [1273, 0]
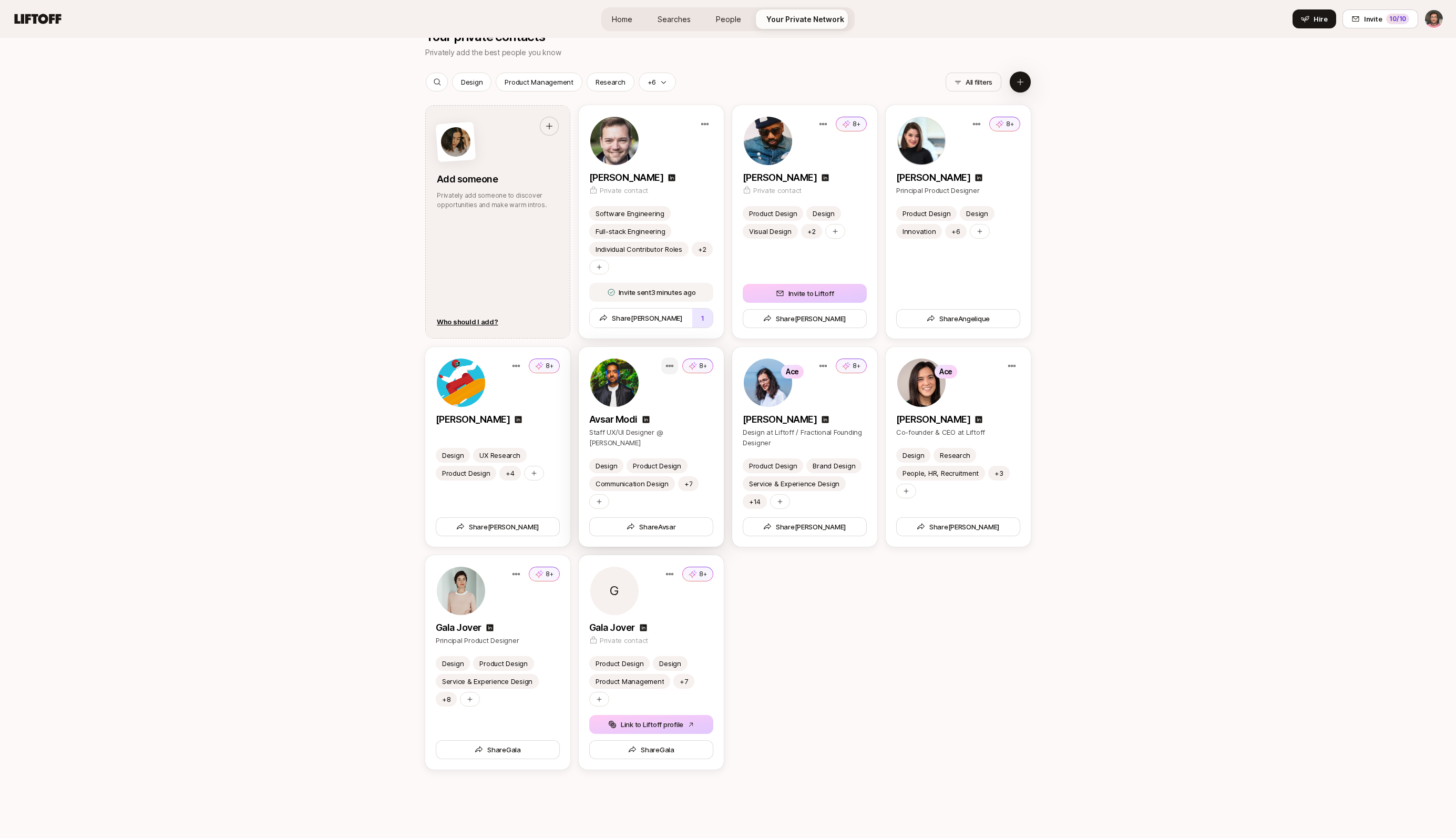
click at [681, 338] on div "Remove from network" at bounding box center [714, 335] width 106 height 19
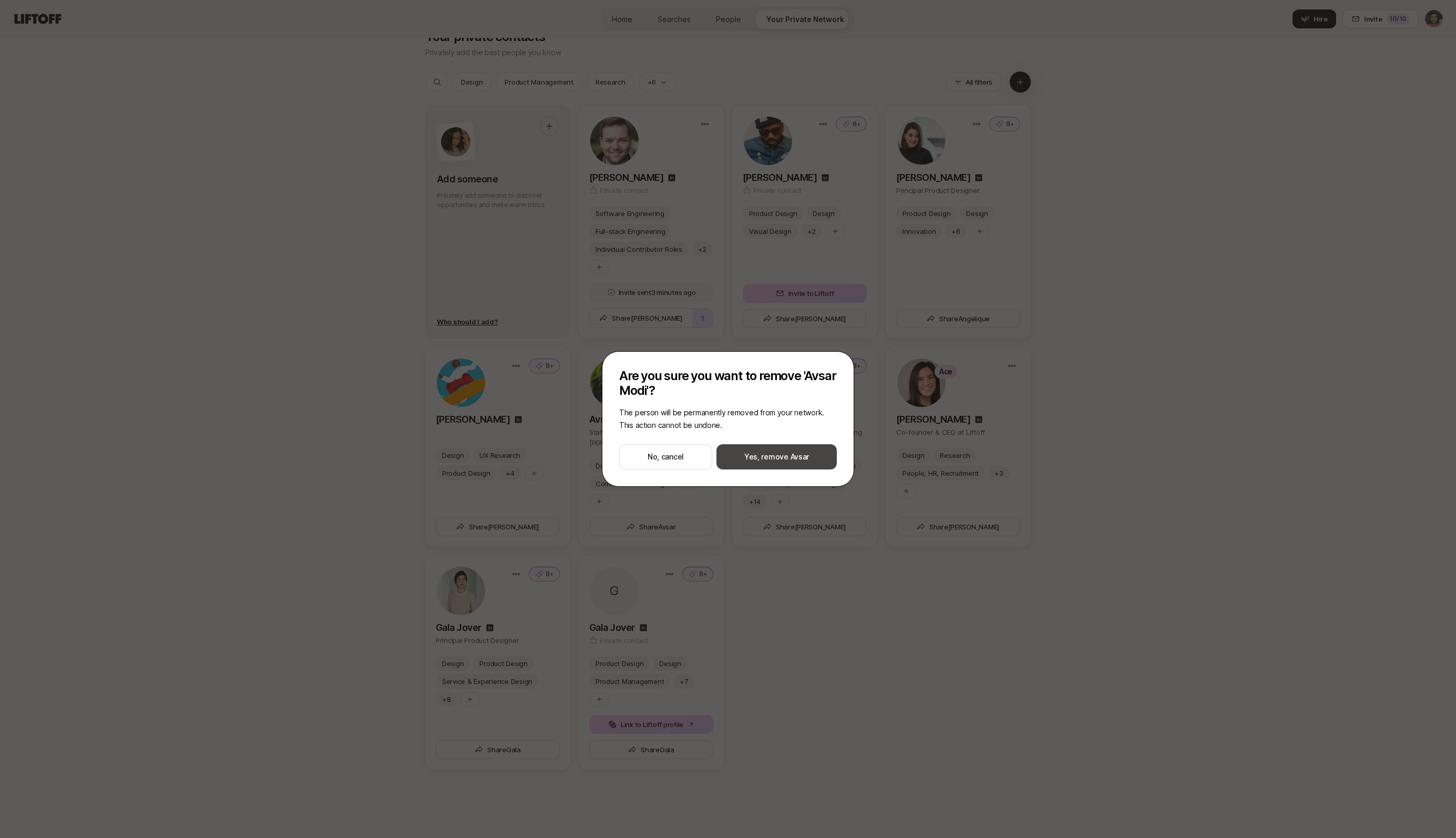
click at [767, 457] on button "Yes, remove Avsar" at bounding box center [776, 457] width 120 height 25
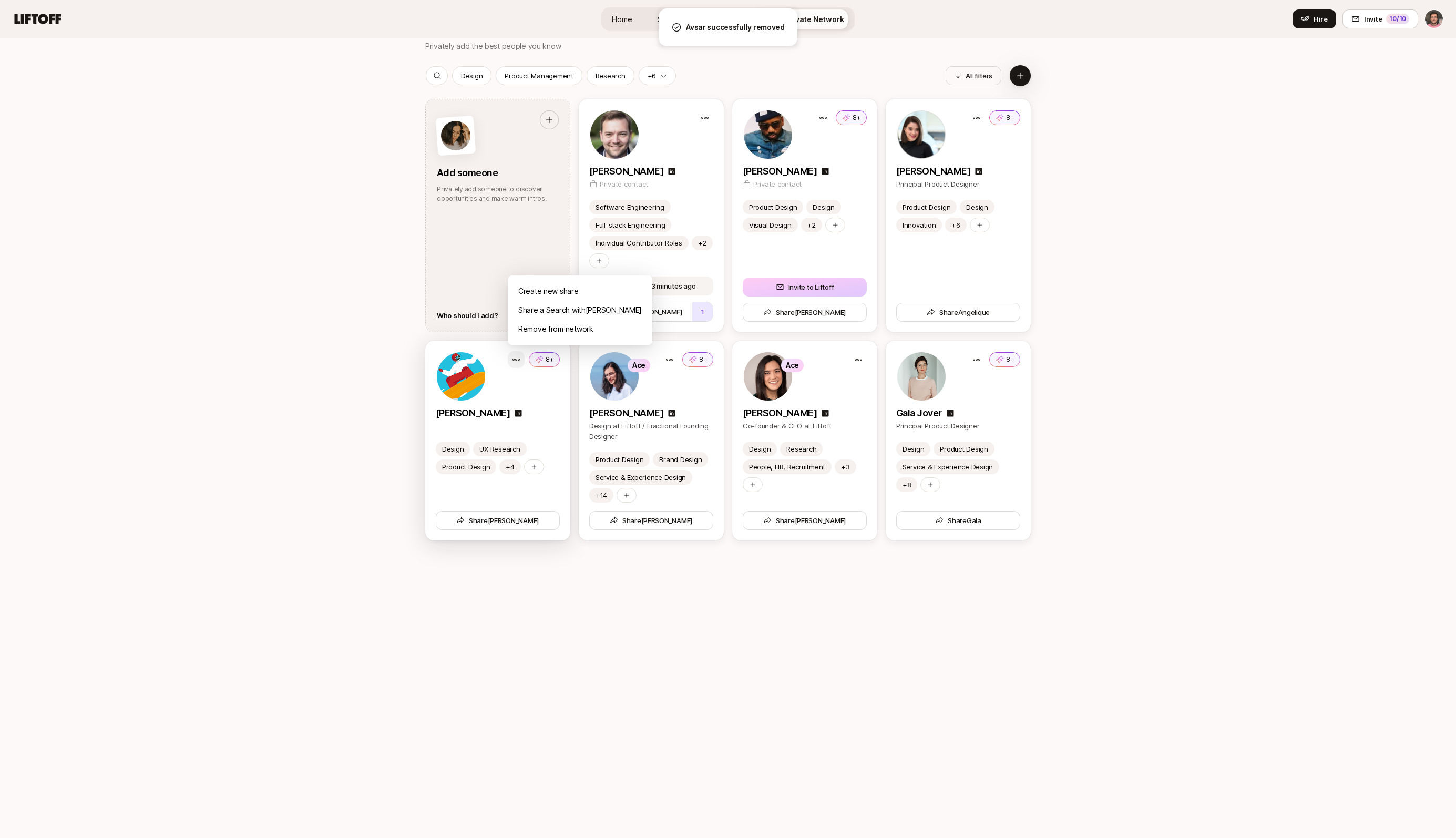
click at [533, 331] on div "Remove from network" at bounding box center [580, 328] width 144 height 19
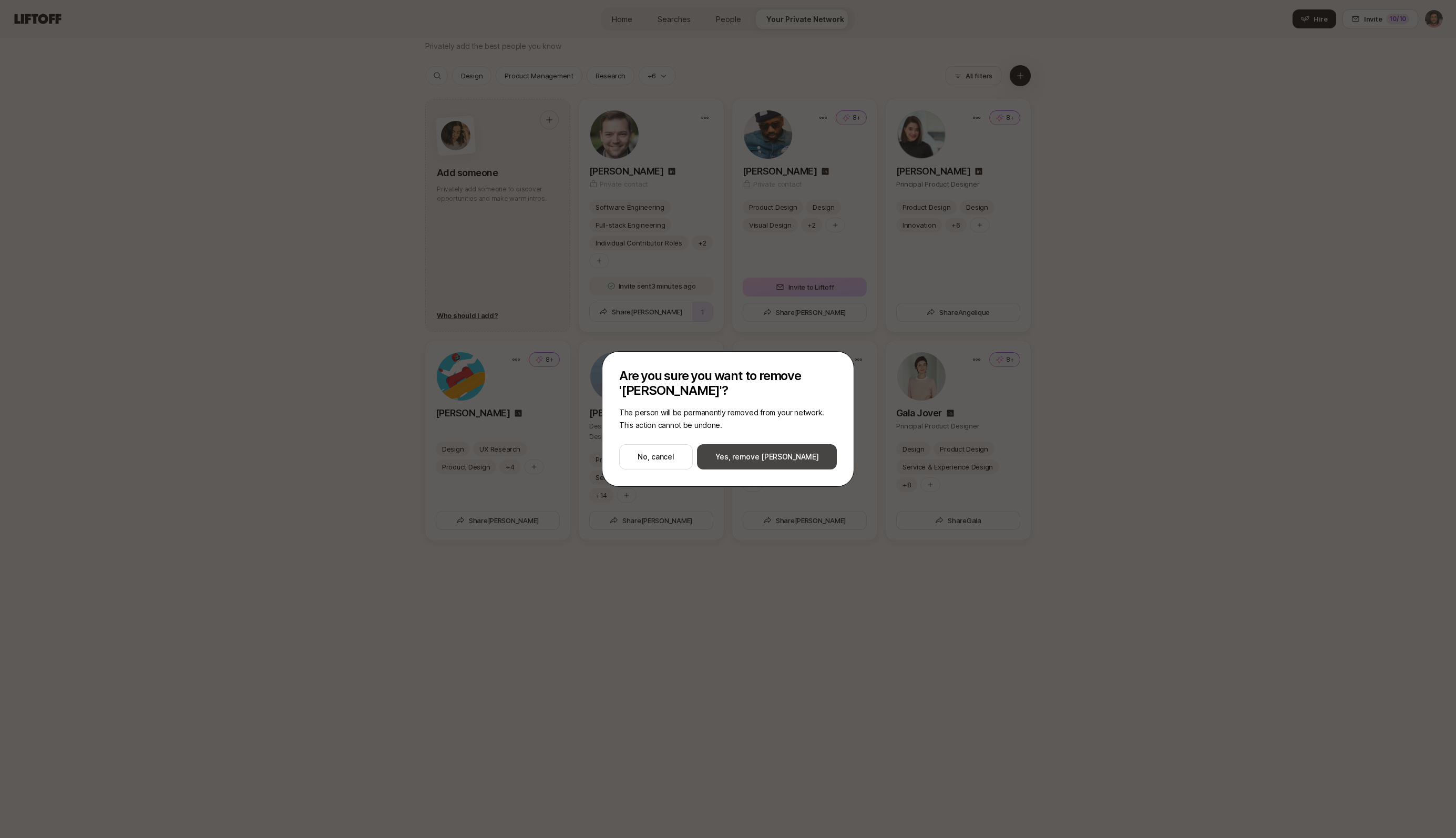
click at [785, 456] on button "Yes, remove [PERSON_NAME]" at bounding box center [767, 457] width 140 height 25
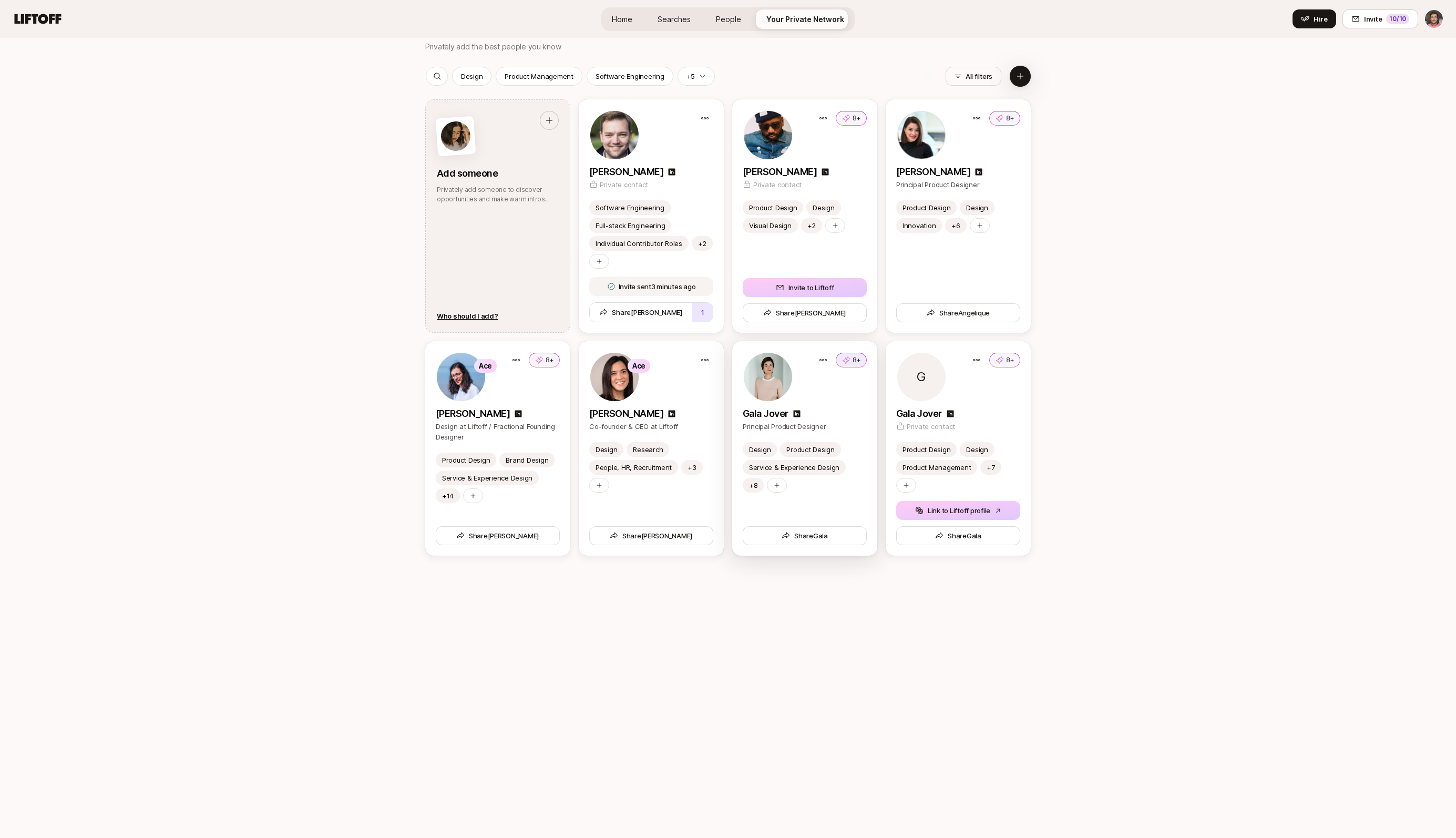
click at [856, 360] on p "8+" at bounding box center [856, 360] width 8 height 10
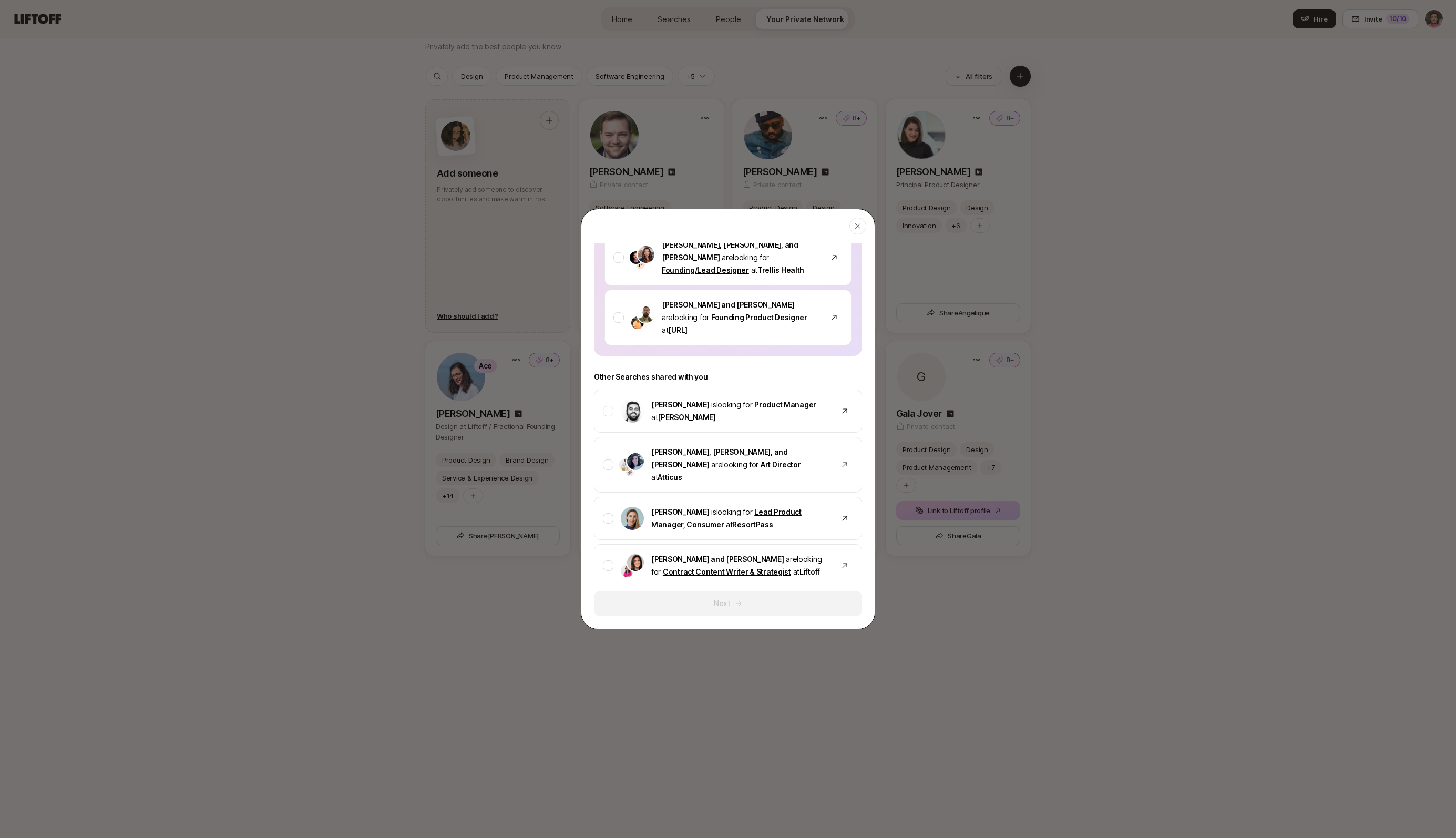
scroll to position [972, 0]
click at [857, 226] on icon "button" at bounding box center [858, 226] width 5 height 5
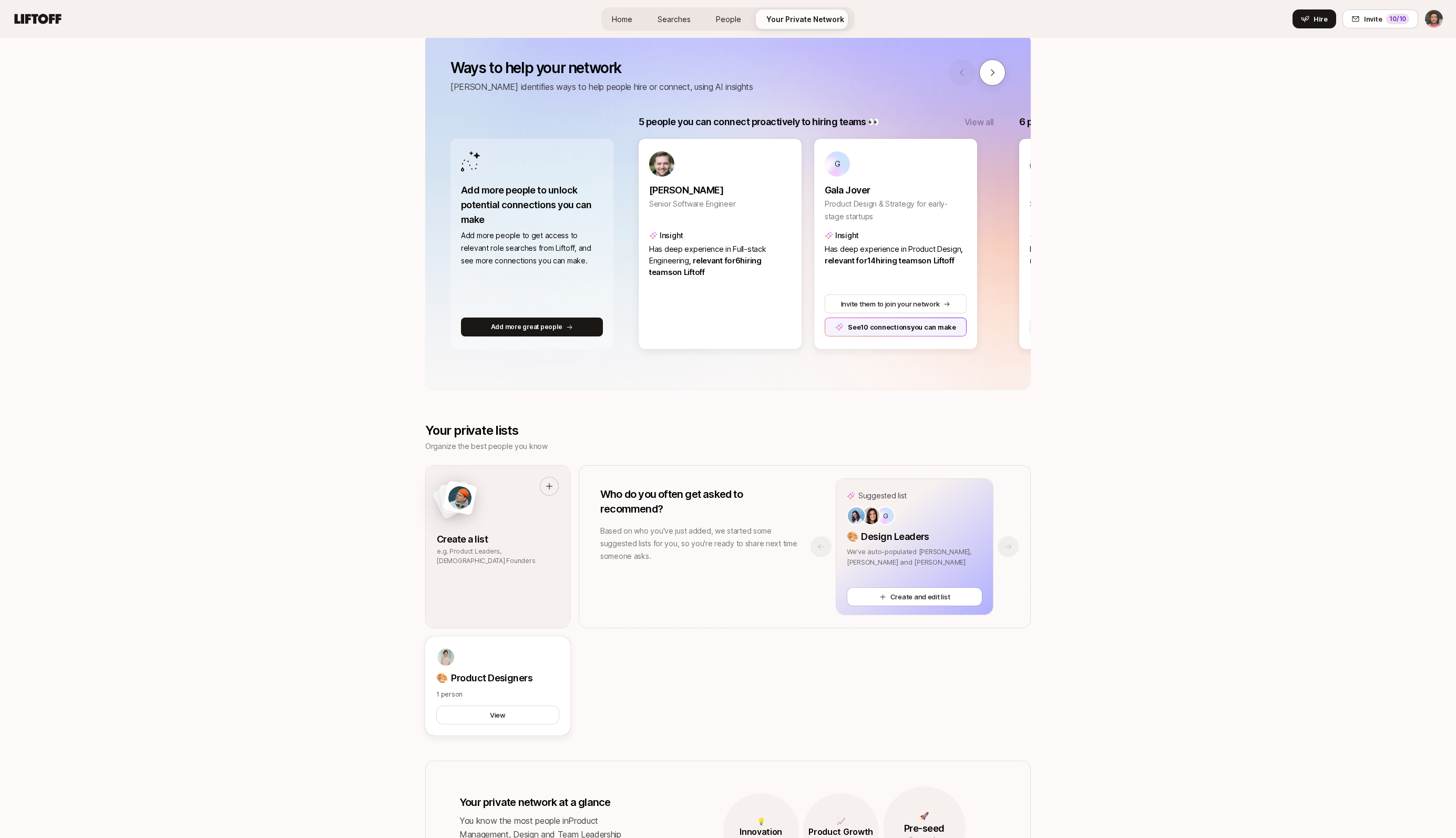
scroll to position [0, 0]
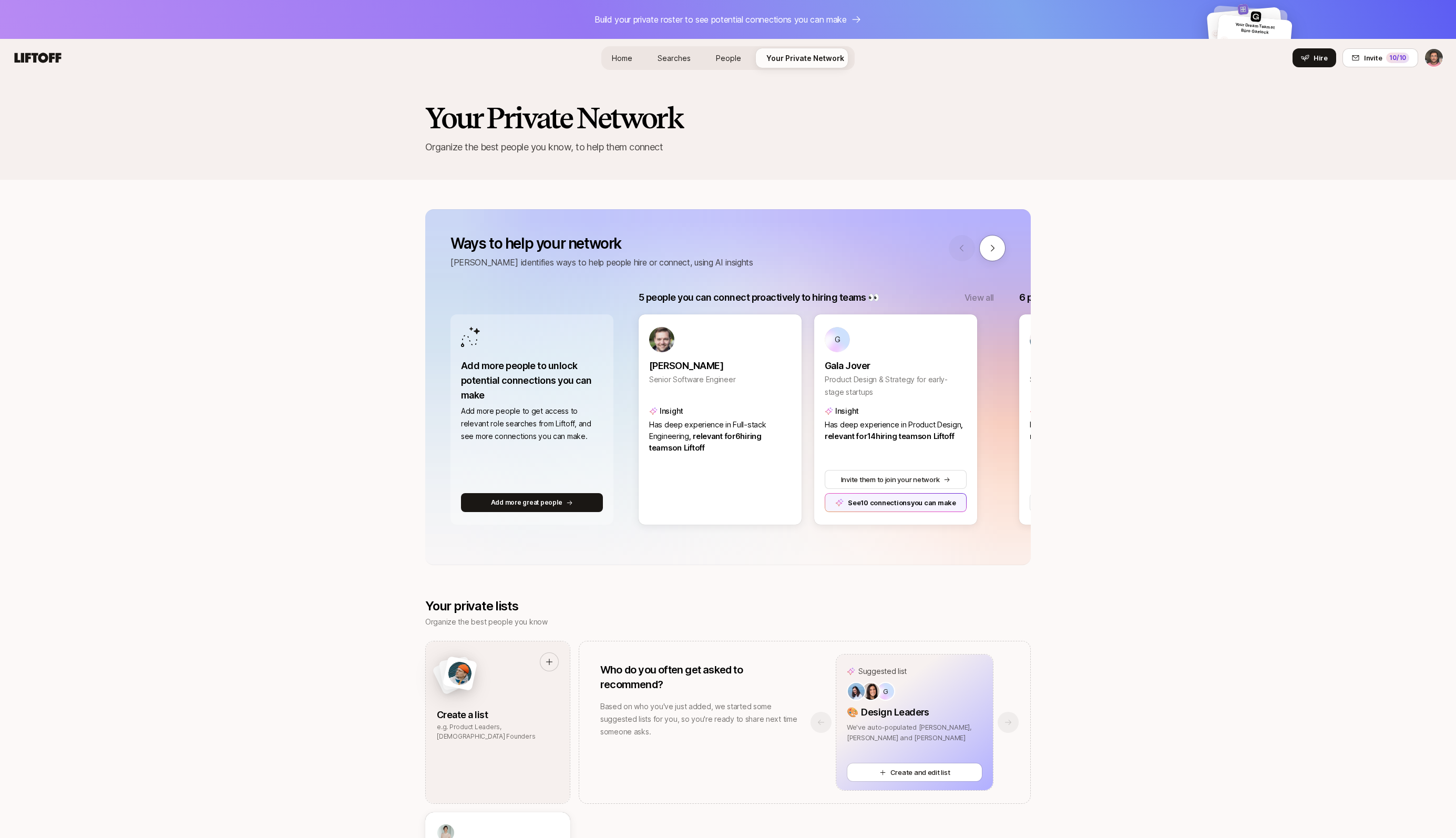
click at [1321, 62] on span "Hire" at bounding box center [1321, 58] width 14 height 10
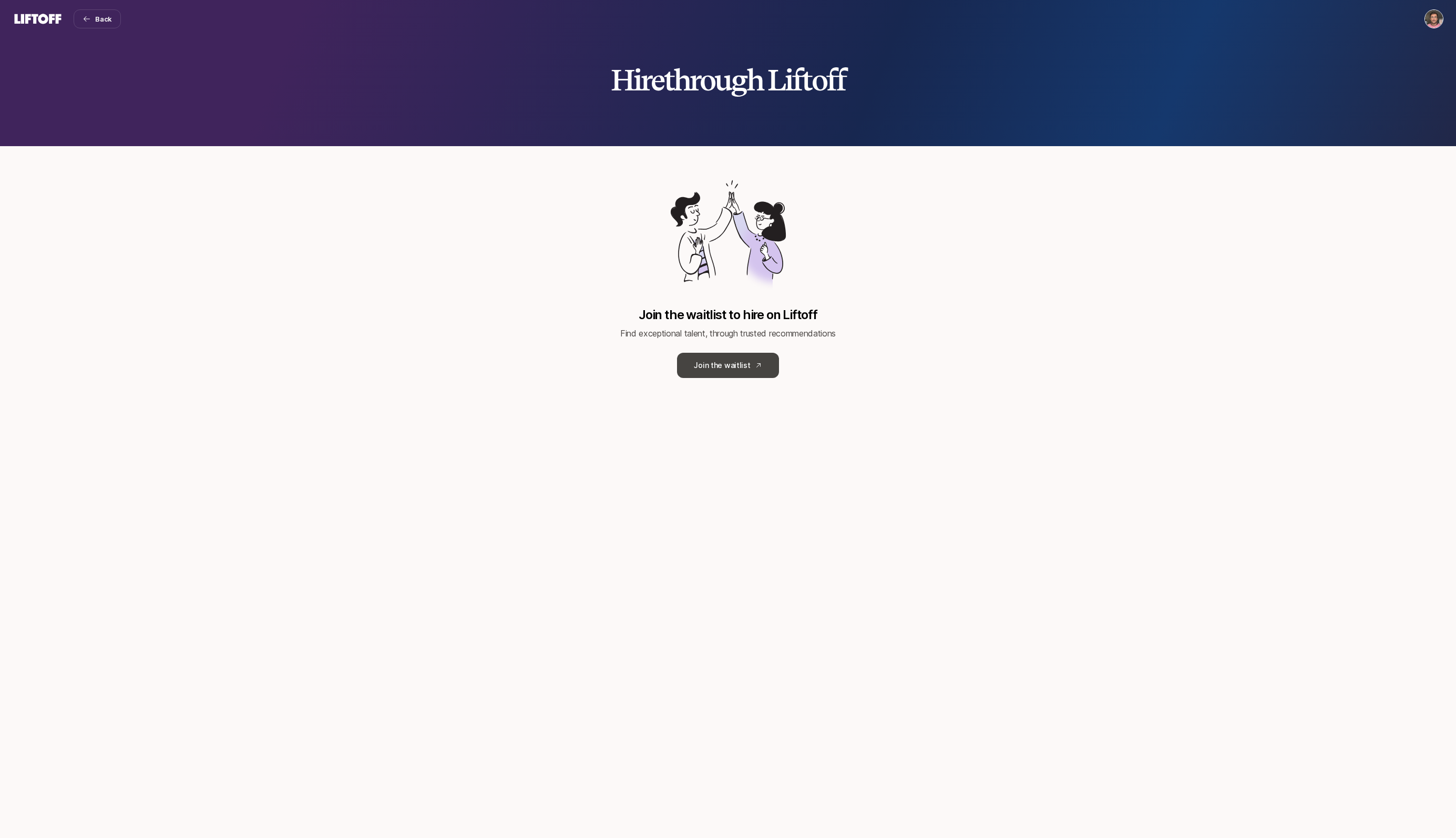
click at [728, 367] on link "Join the waitlist" at bounding box center [728, 366] width 102 height 25
type textarea "x"
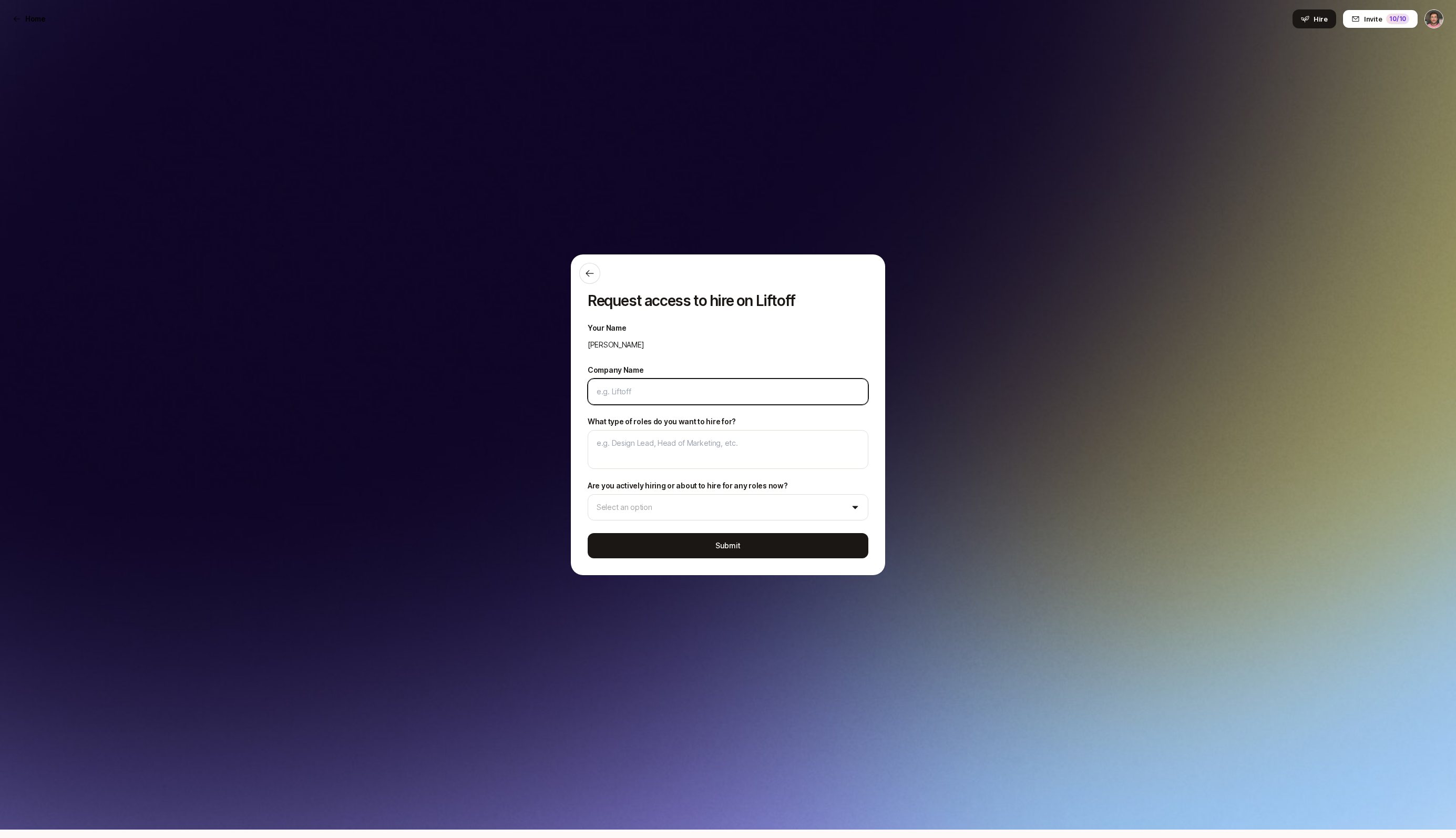
click at [648, 395] on input "Company Name" at bounding box center [728, 391] width 263 height 13
click at [429, 374] on div "Request access to hire on Liftoff Your Name [PERSON_NAME] Company Name What typ…" at bounding box center [728, 414] width 1456 height 771
